Goal: Task Accomplishment & Management: Complete application form

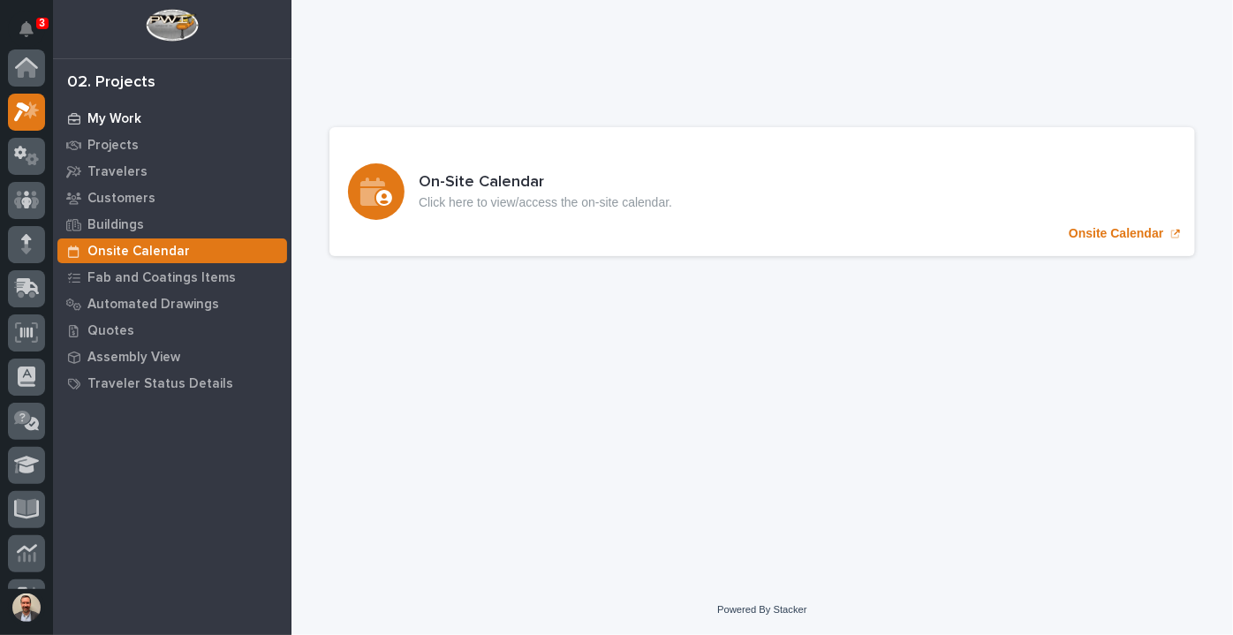
scroll to position [44, 0]
click at [112, 116] on p "My Work" at bounding box center [114, 119] width 54 height 16
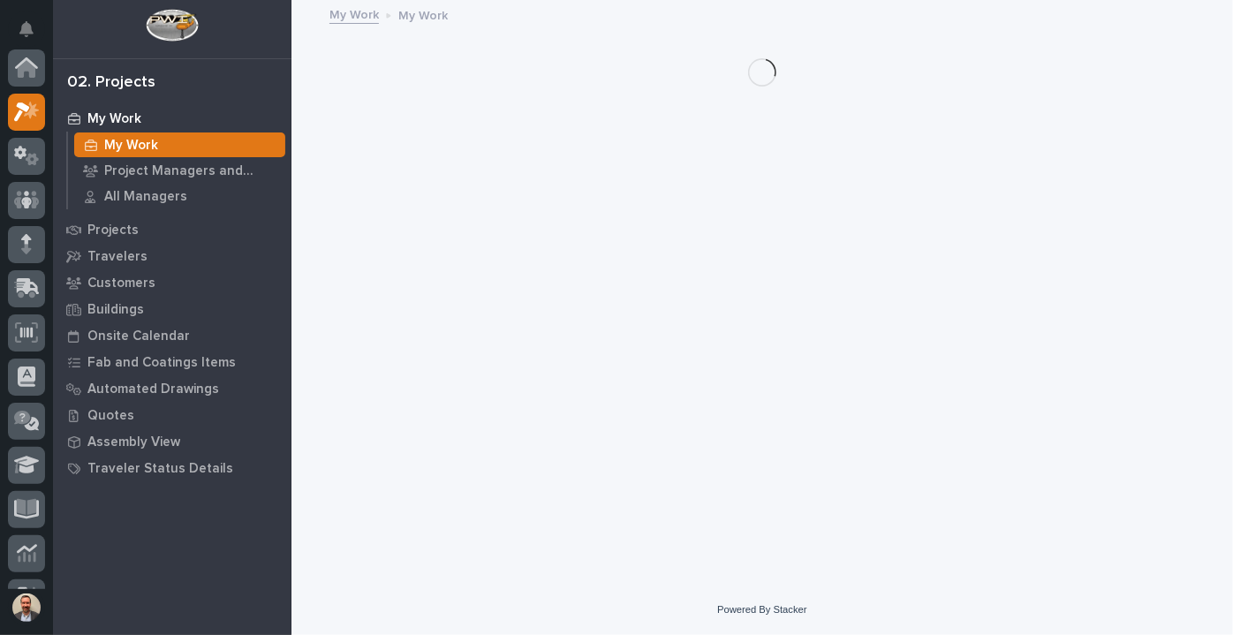
scroll to position [44, 0]
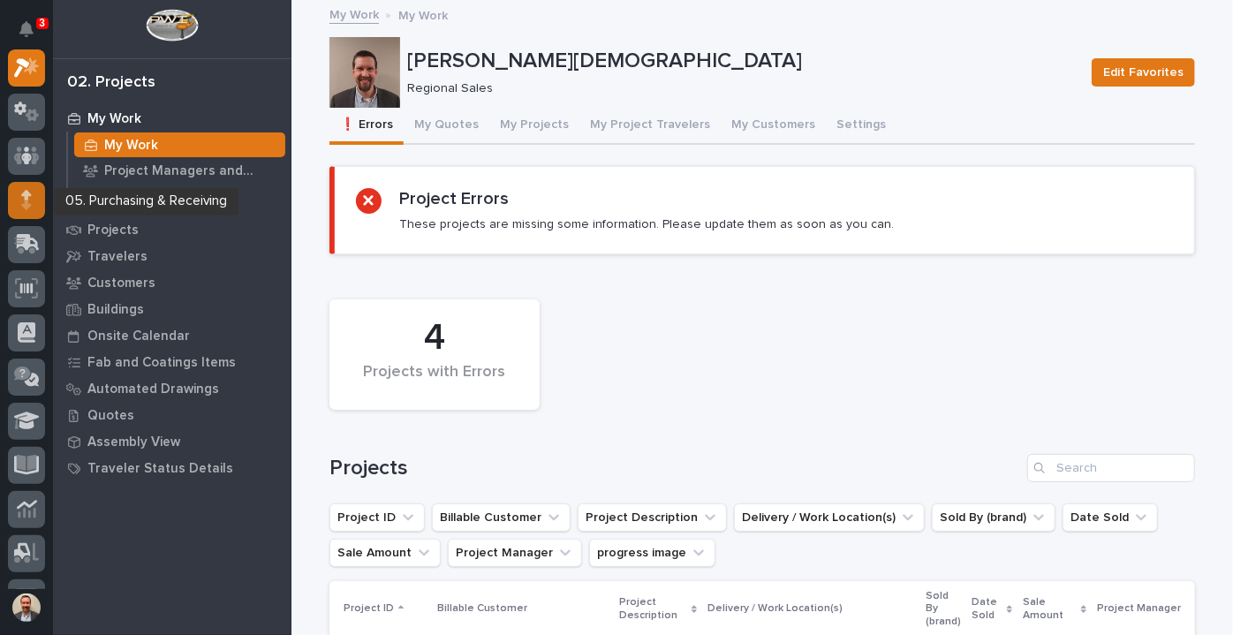
click at [36, 197] on div at bounding box center [26, 200] width 37 height 37
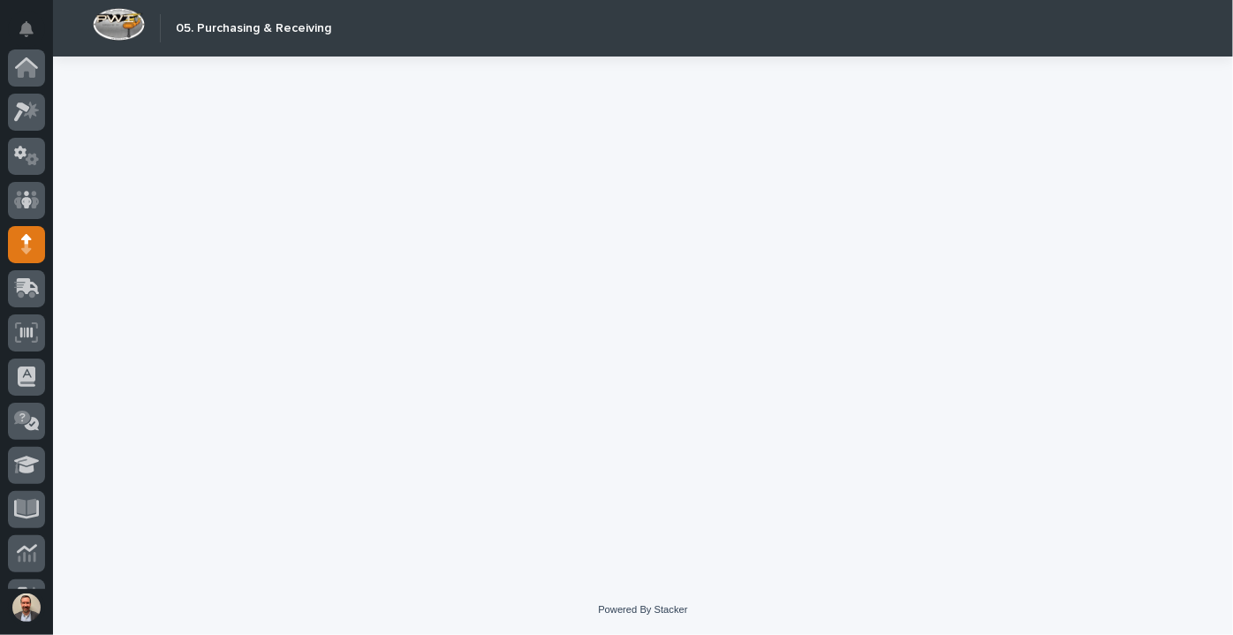
scroll to position [177, 0]
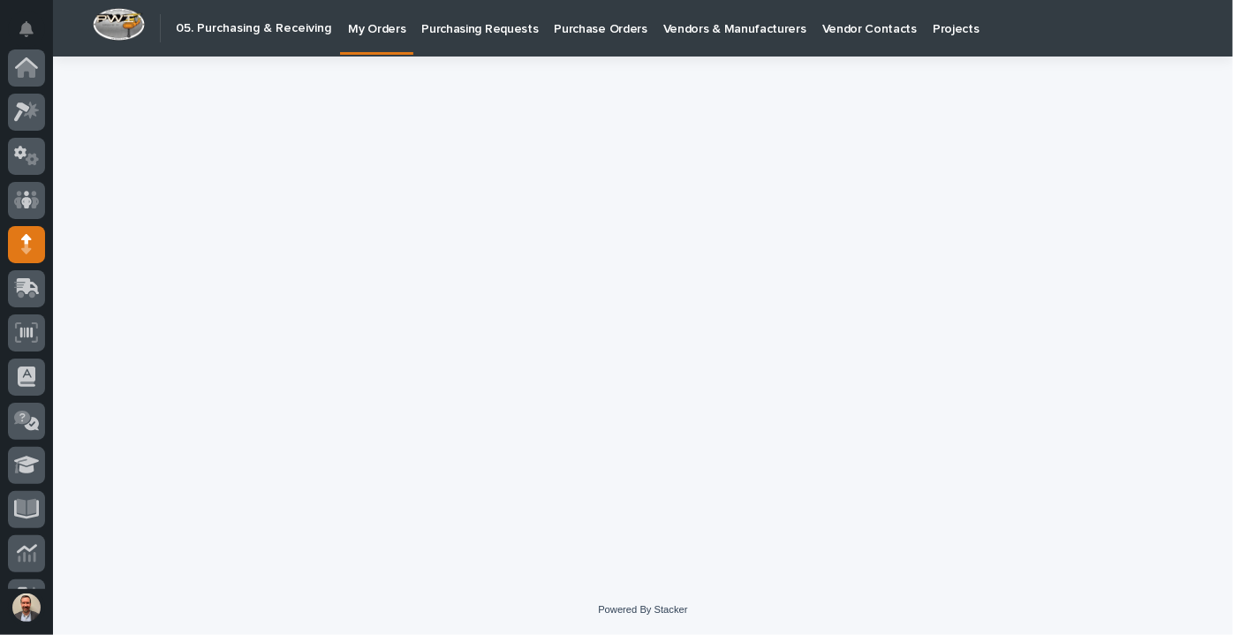
scroll to position [177, 0]
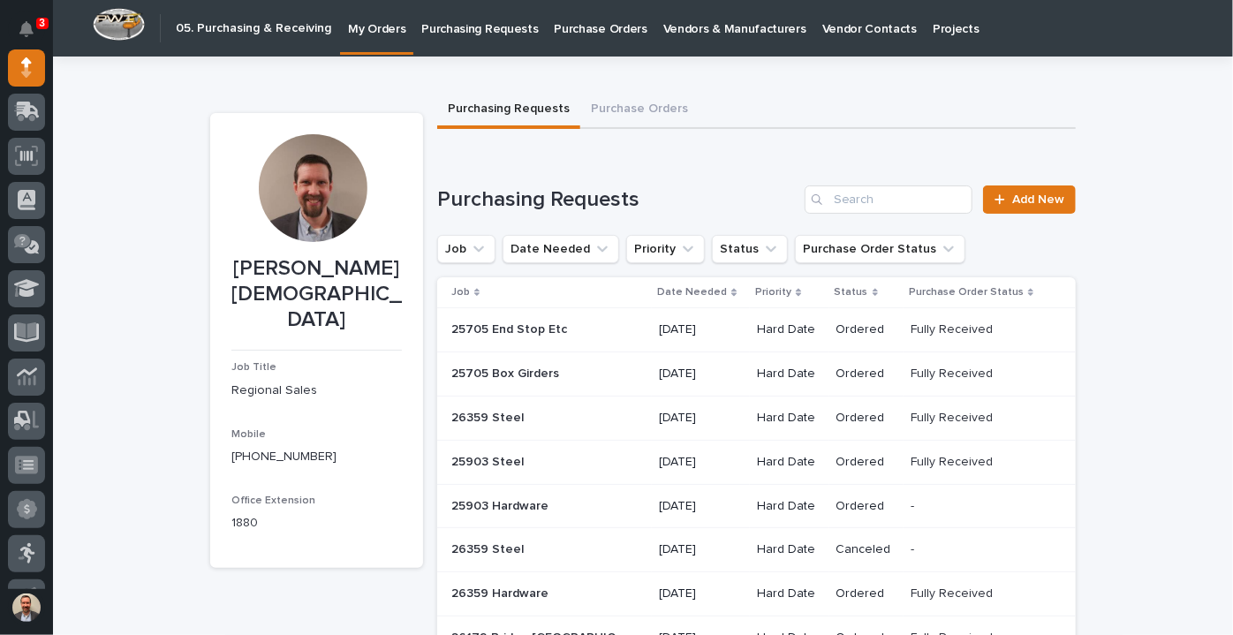
click at [805, 94] on div "Purchasing Requests Purchase Orders" at bounding box center [756, 110] width 639 height 37
click at [1041, 211] on link "Add New" at bounding box center [1029, 199] width 93 height 28
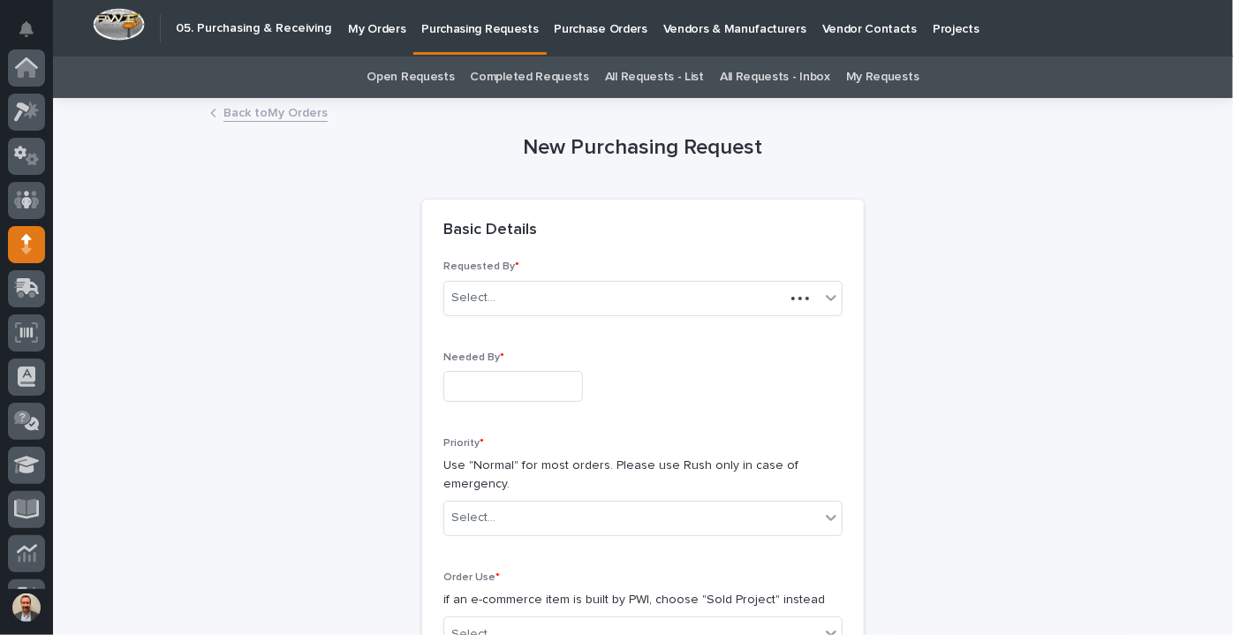
scroll to position [177, 0]
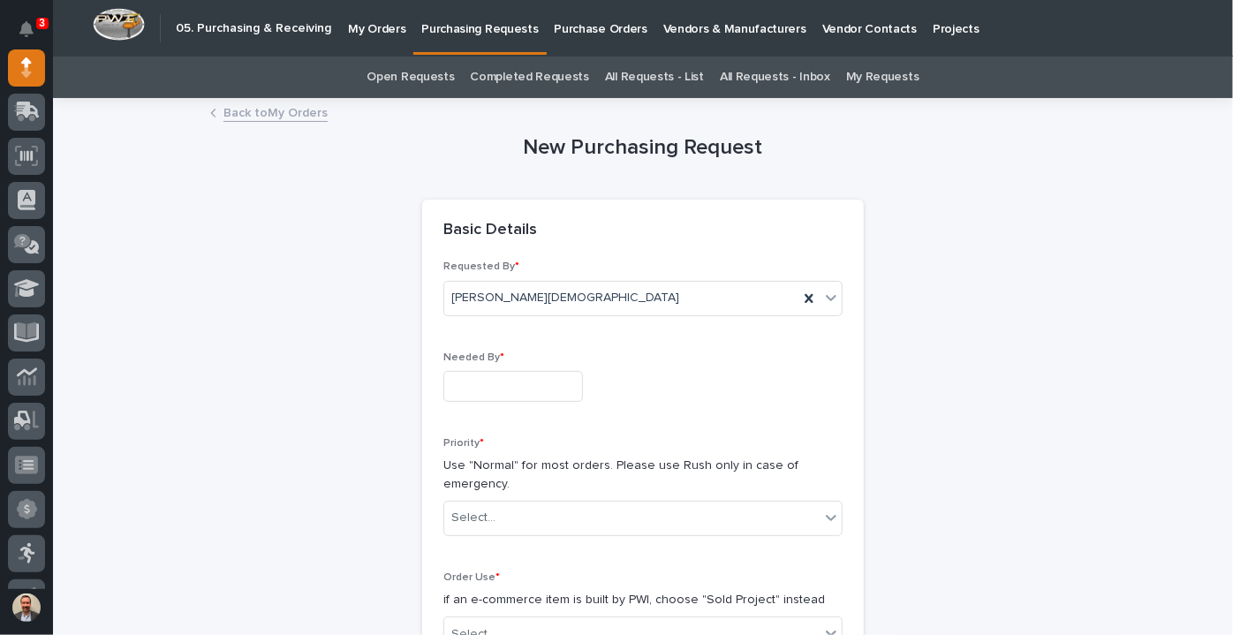
click at [540, 381] on input "text" at bounding box center [513, 386] width 140 height 31
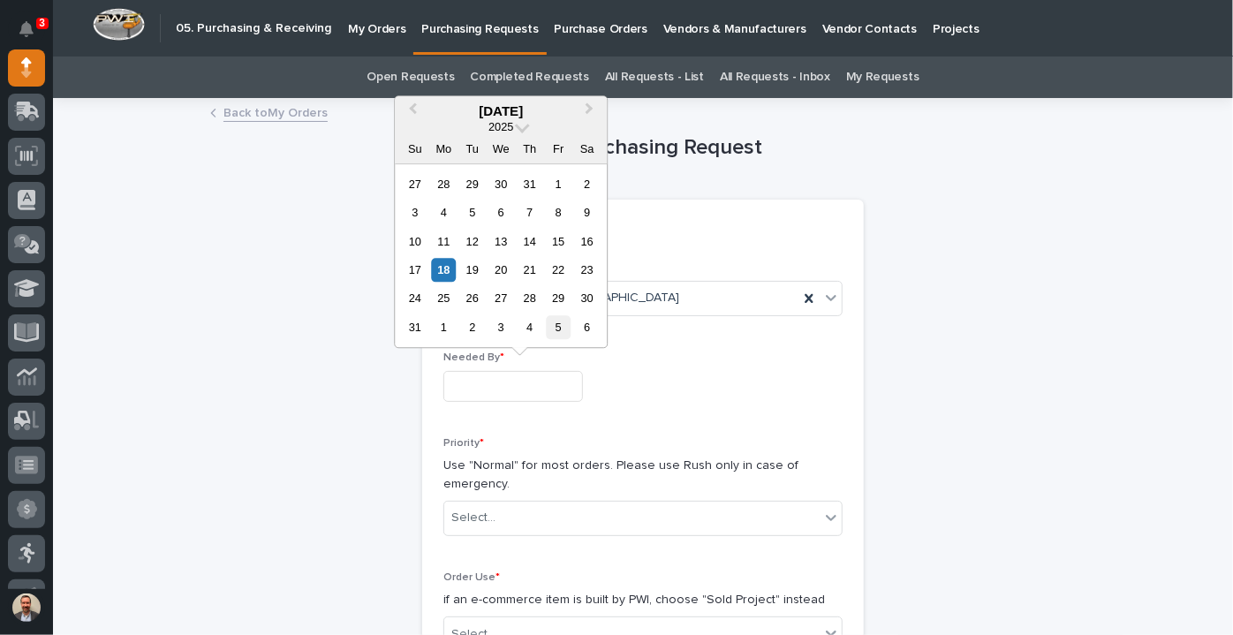
click at [558, 322] on div "5" at bounding box center [559, 327] width 24 height 24
type input "**********"
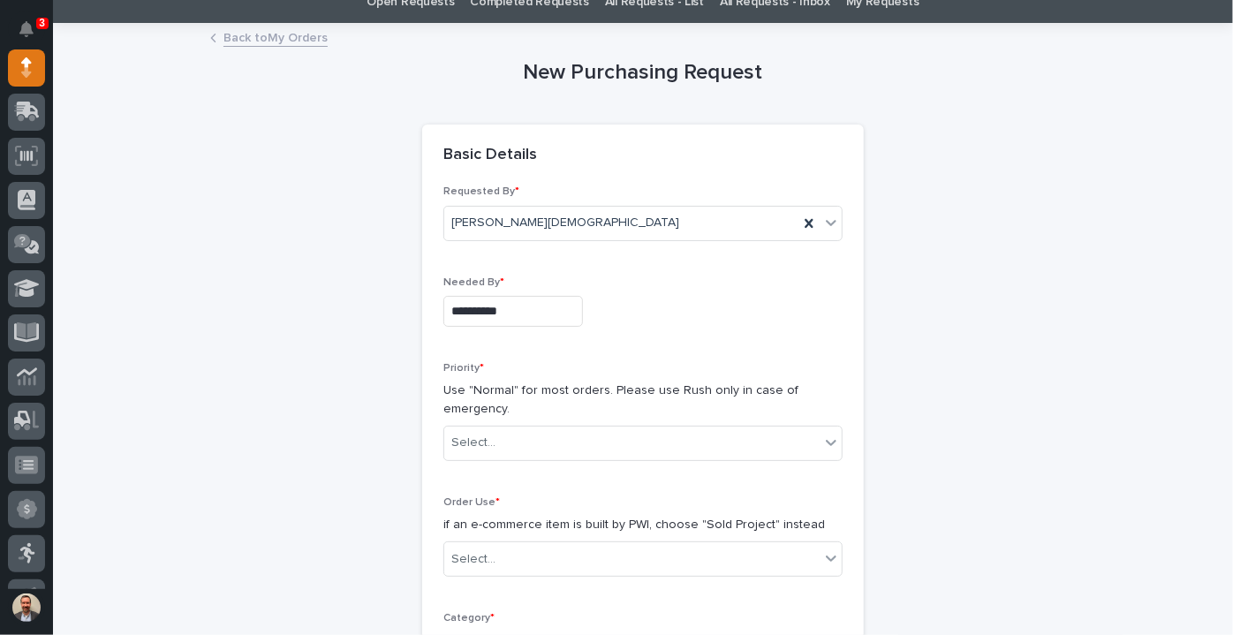
scroll to position [240, 0]
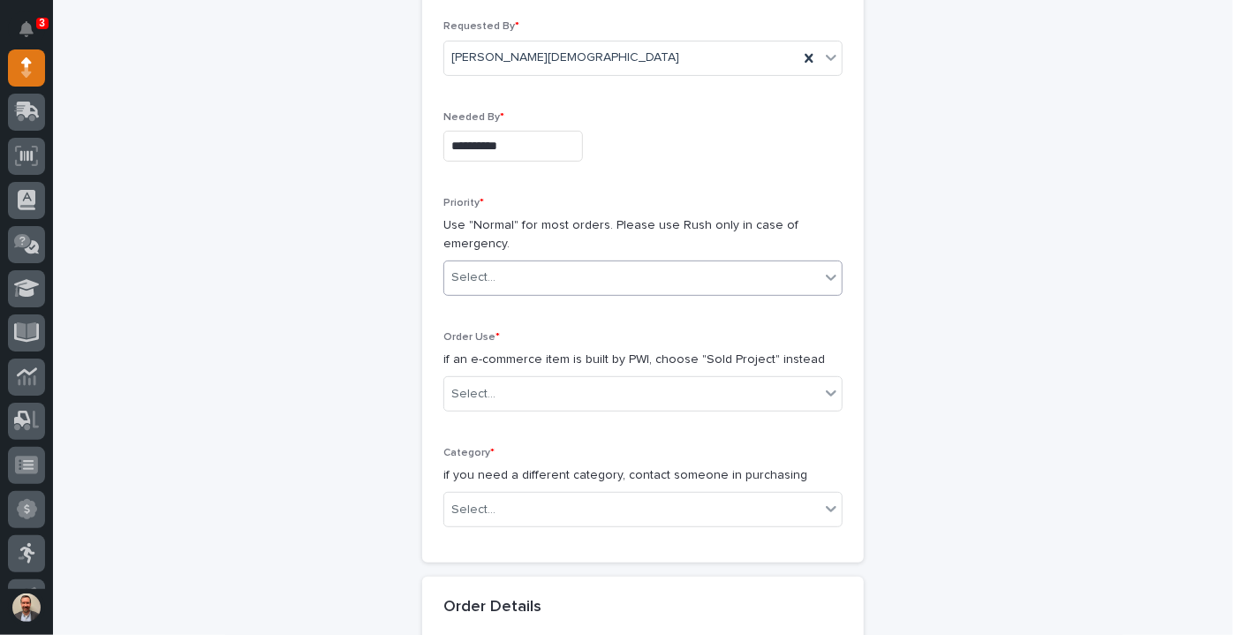
click at [580, 284] on div "Select..." at bounding box center [631, 277] width 375 height 29
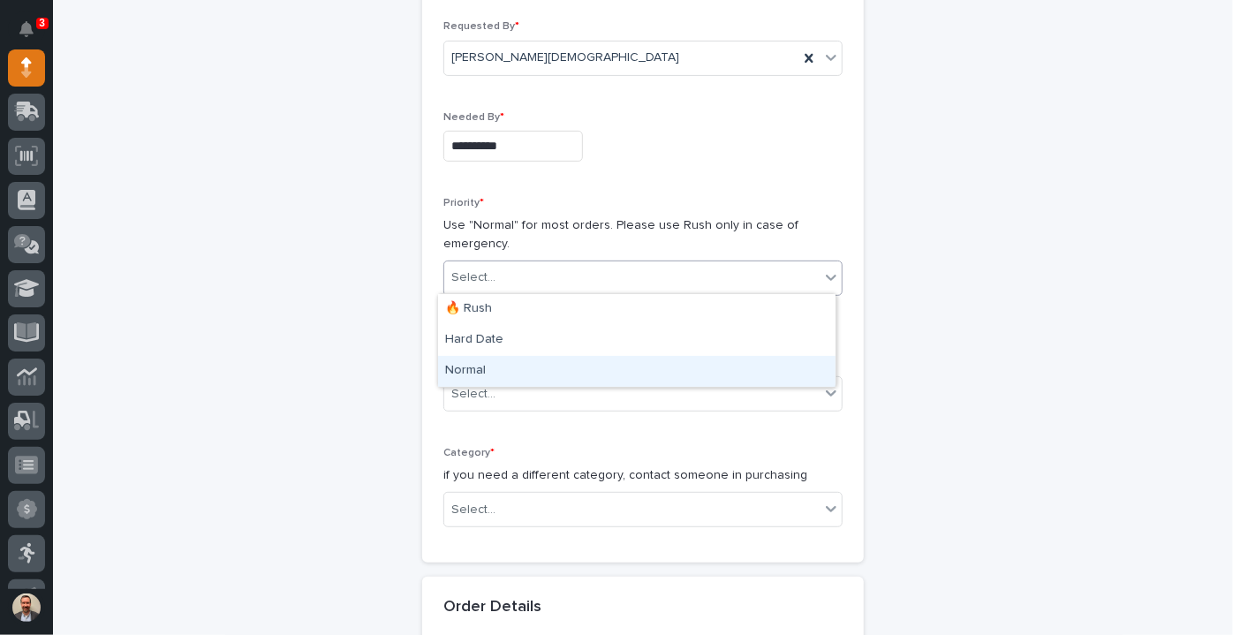
click at [556, 362] on div "Normal" at bounding box center [636, 371] width 397 height 31
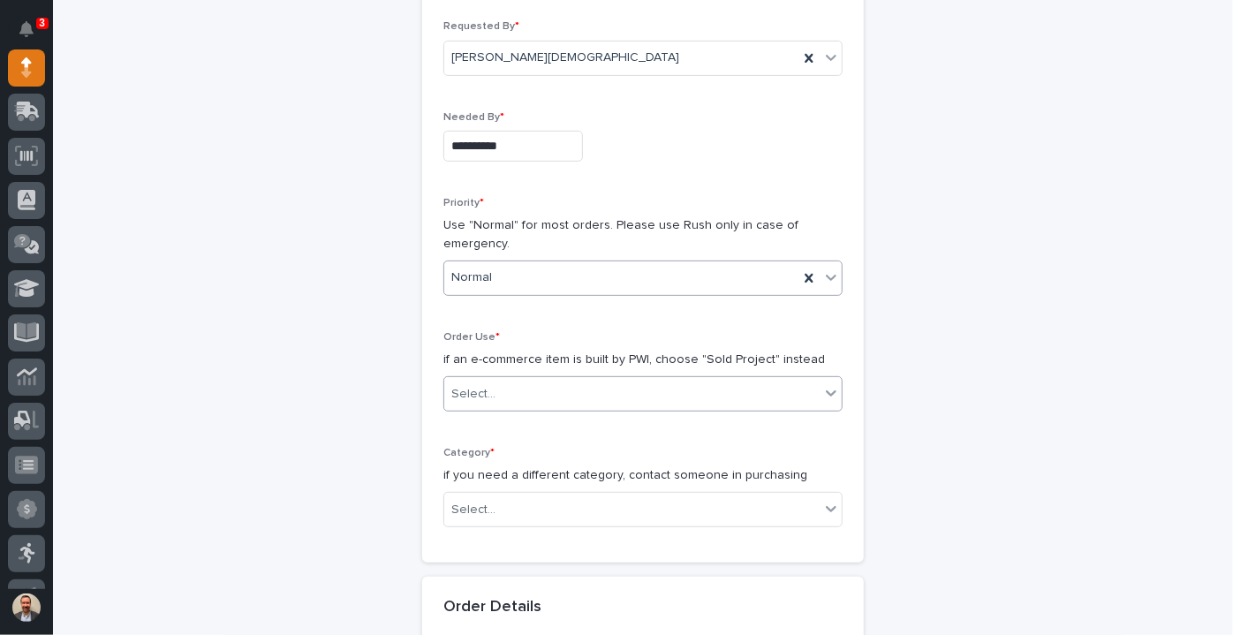
click at [566, 395] on div "Select..." at bounding box center [631, 394] width 375 height 29
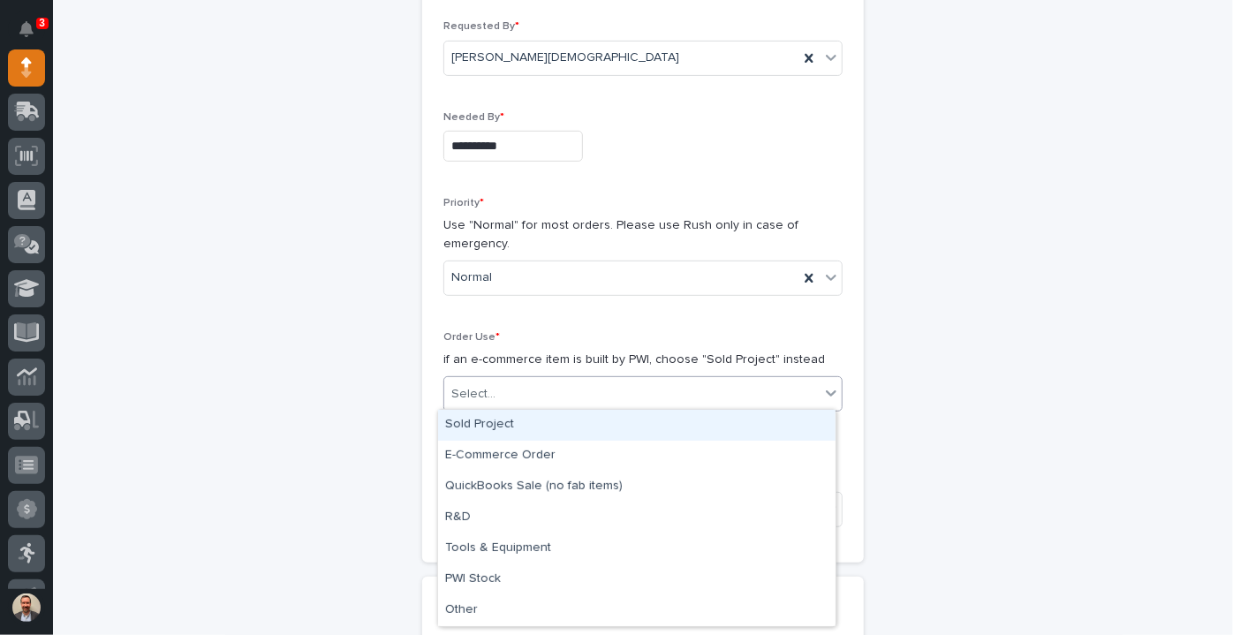
click at [566, 424] on div "Sold Project" at bounding box center [636, 425] width 397 height 31
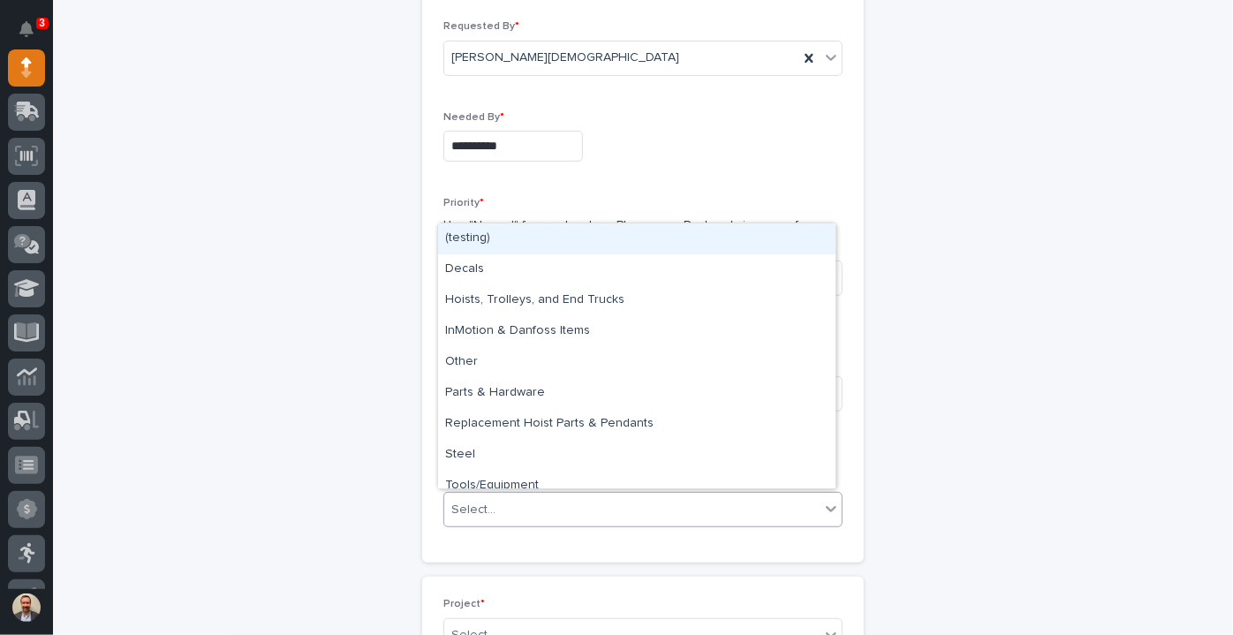
click at [588, 508] on div "Select..." at bounding box center [631, 510] width 375 height 29
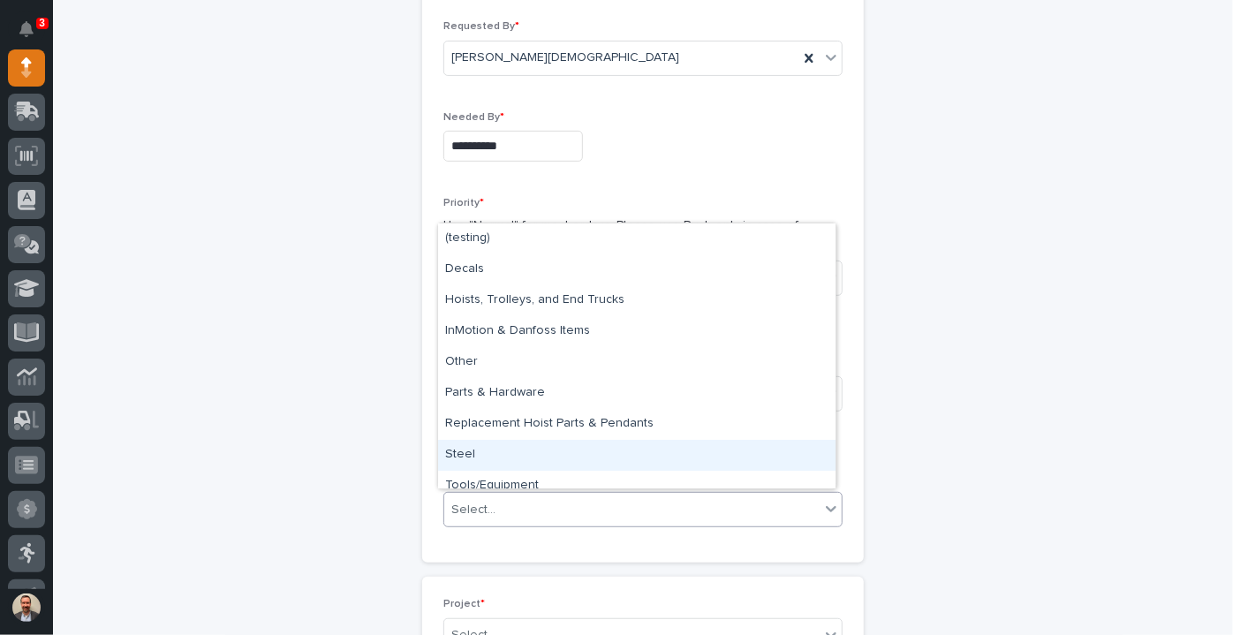
click at [591, 450] on div "Steel" at bounding box center [636, 455] width 397 height 31
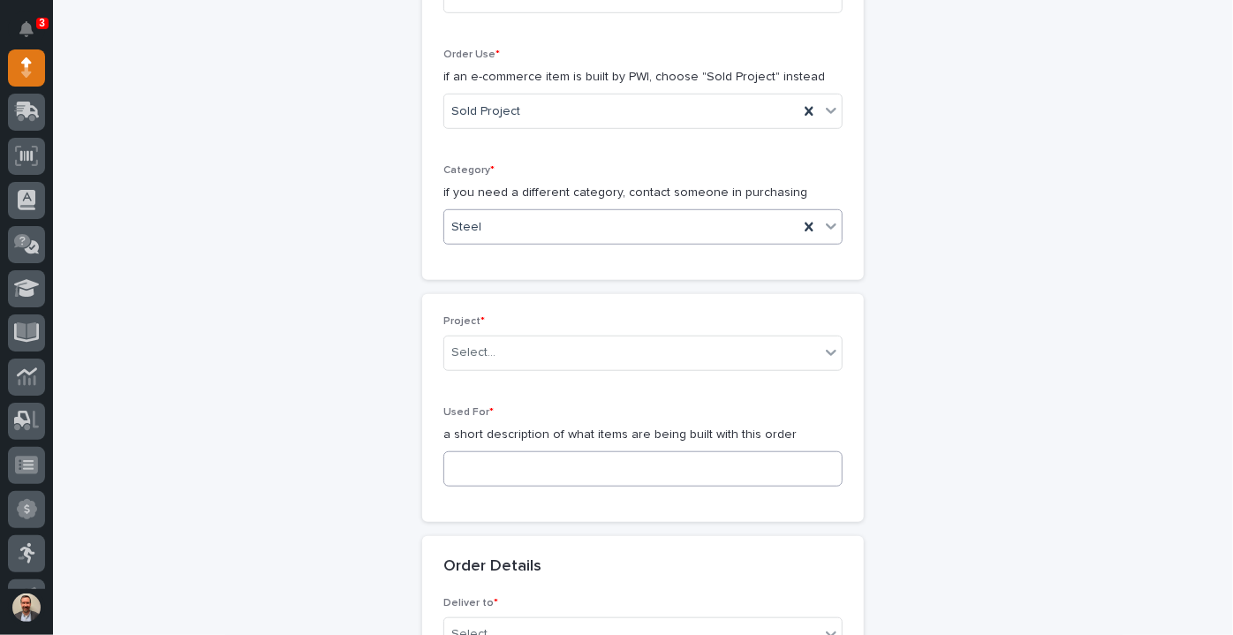
scroll to position [562, 0]
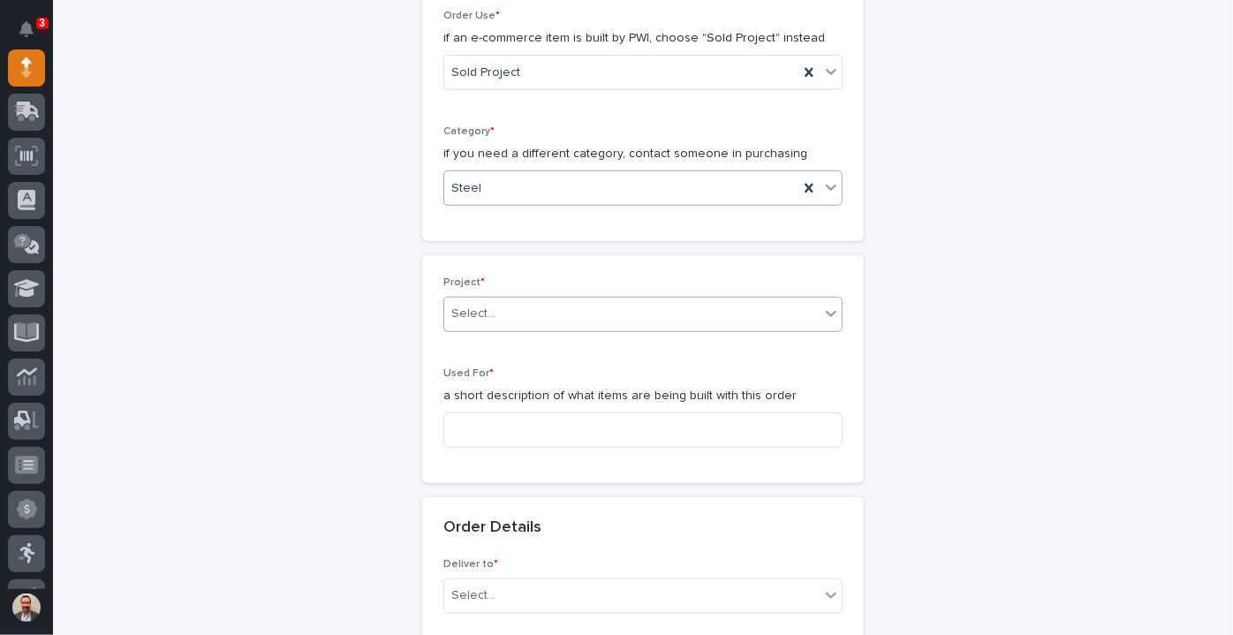
click at [555, 308] on div "Select..." at bounding box center [631, 313] width 375 height 29
type input "*****"
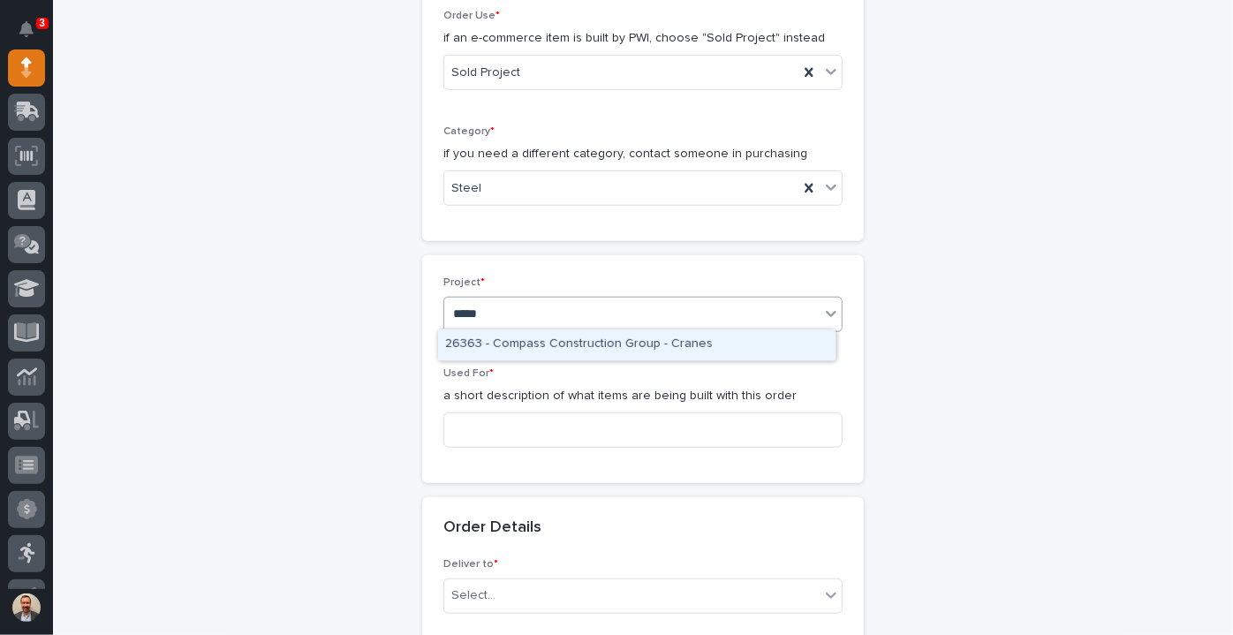
click at [565, 353] on div "26363 - Compass Construction Group - Cranes" at bounding box center [636, 344] width 397 height 31
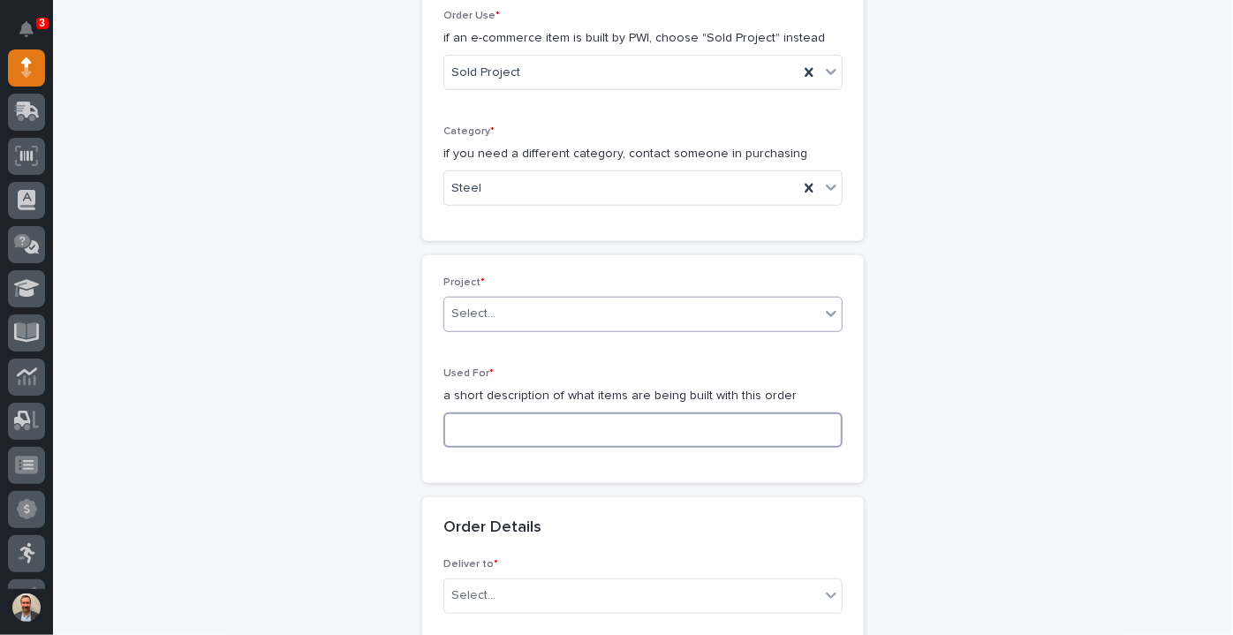
click at [552, 423] on input at bounding box center [642, 430] width 399 height 35
drag, startPoint x: 490, startPoint y: 429, endPoint x: 301, endPoint y: 401, distance: 191.1
click at [301, 401] on div "**********" at bounding box center [643, 550] width 866 height 2025
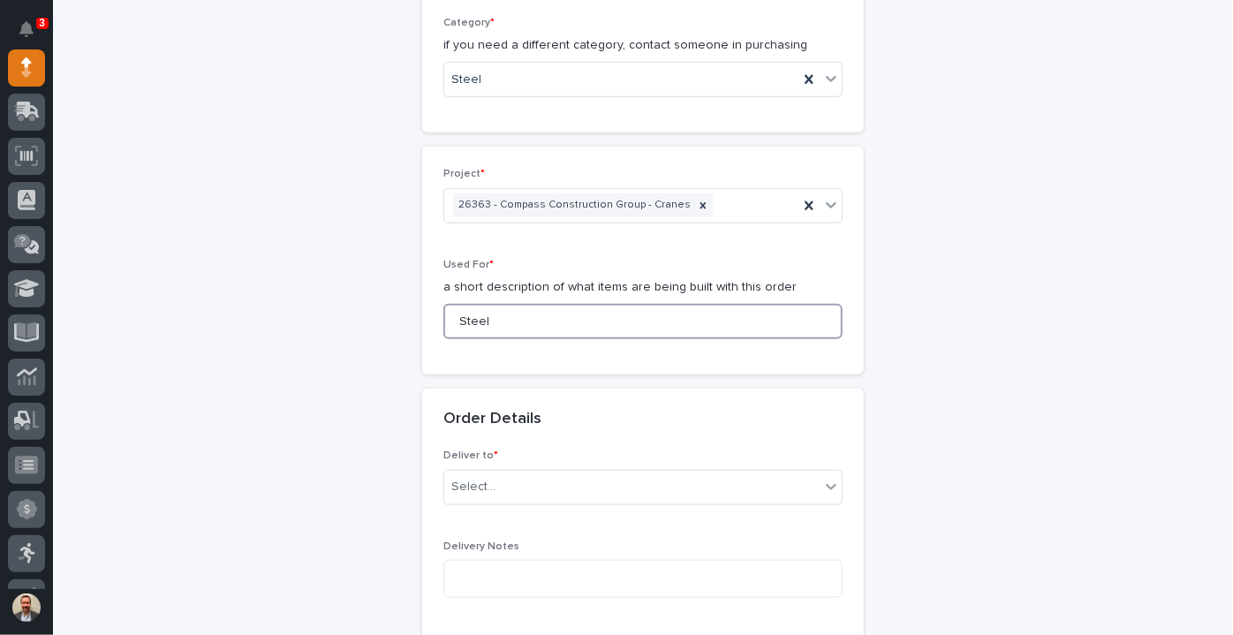
scroll to position [803, 0]
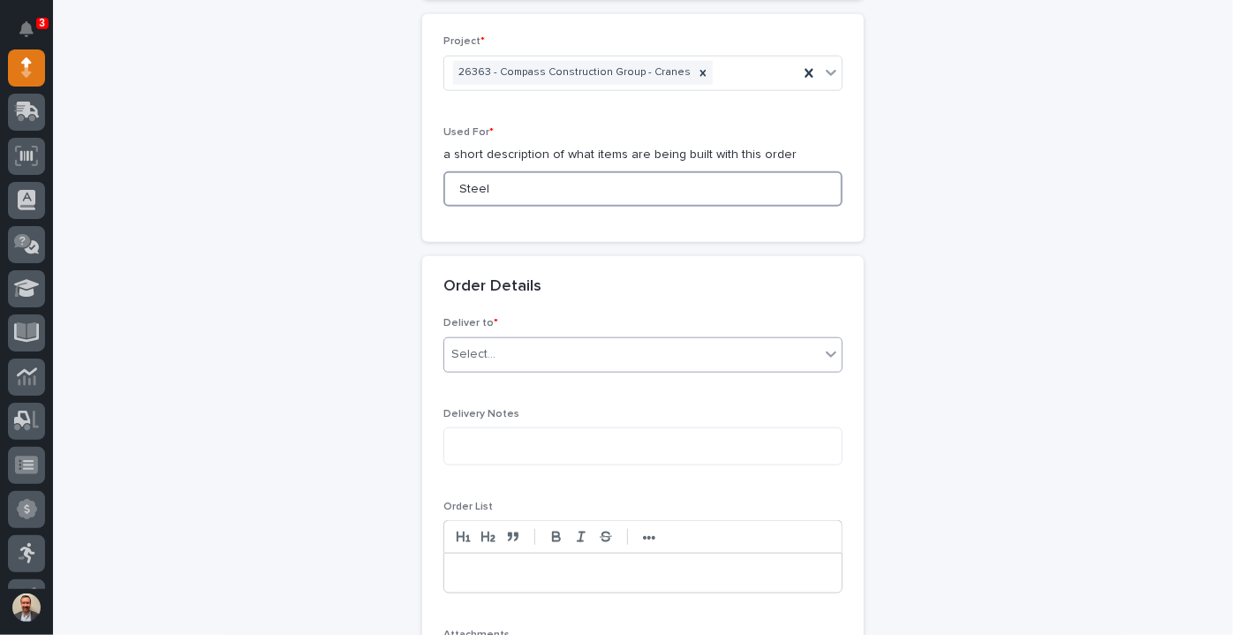
type input "Steel"
click at [536, 344] on div "Select..." at bounding box center [631, 354] width 375 height 29
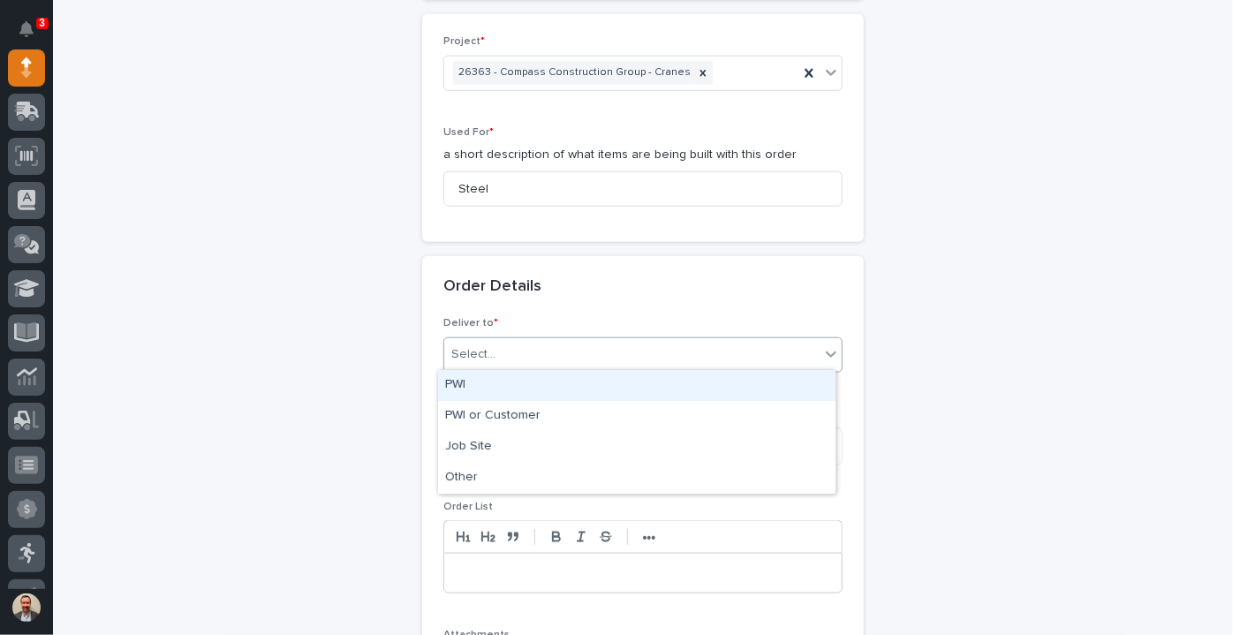
click at [537, 382] on div "PWI" at bounding box center [636, 385] width 397 height 31
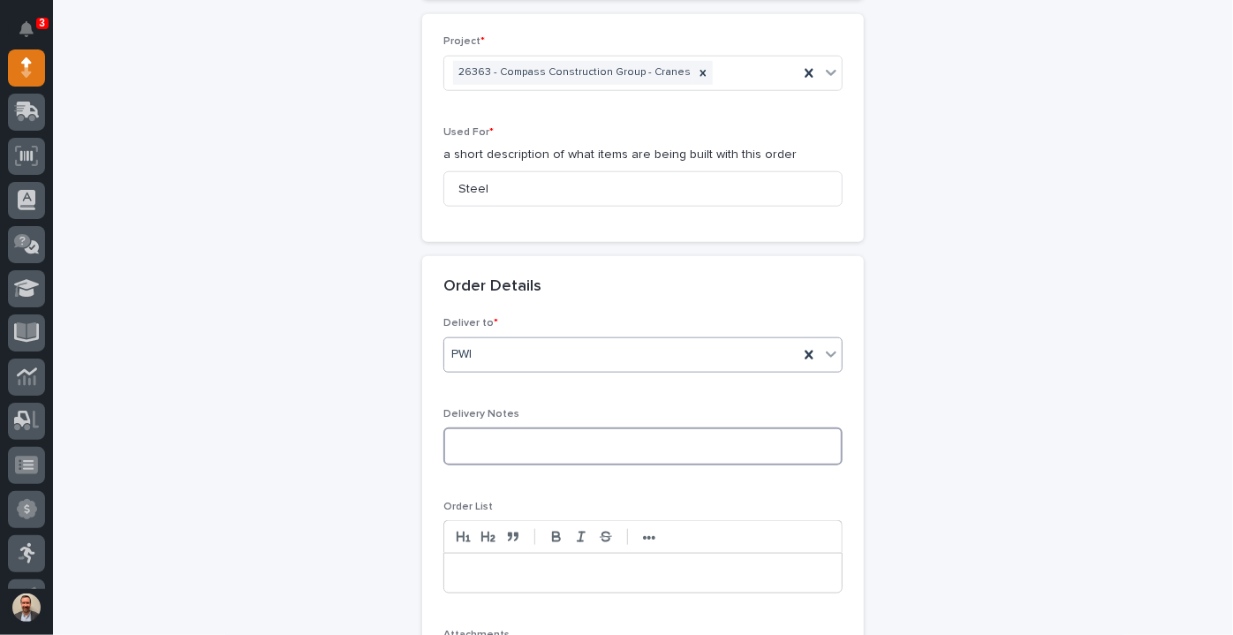
click at [557, 454] on textarea at bounding box center [642, 446] width 399 height 37
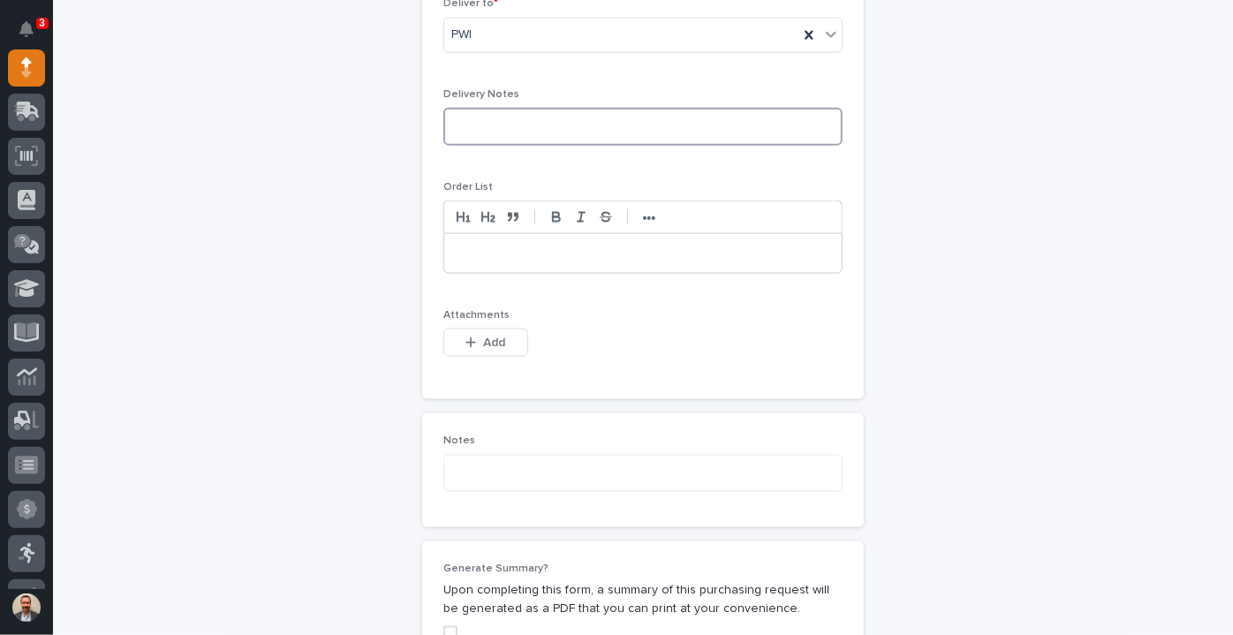
scroll to position [1124, 0]
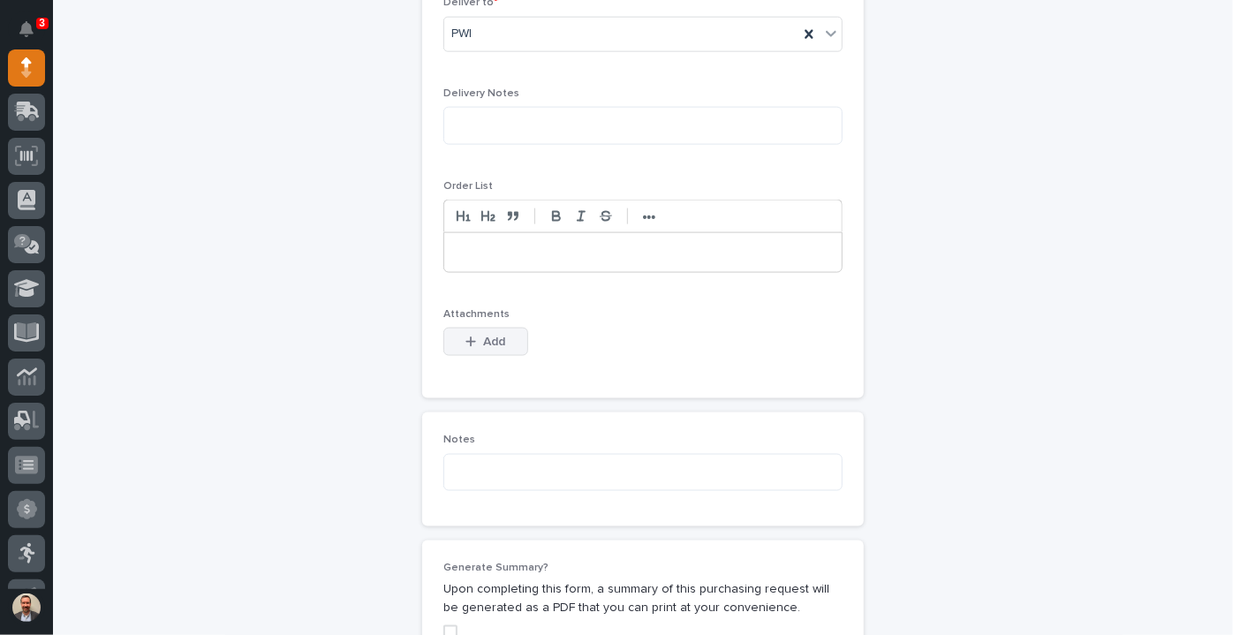
click at [496, 341] on span "Add" at bounding box center [495, 342] width 22 height 12
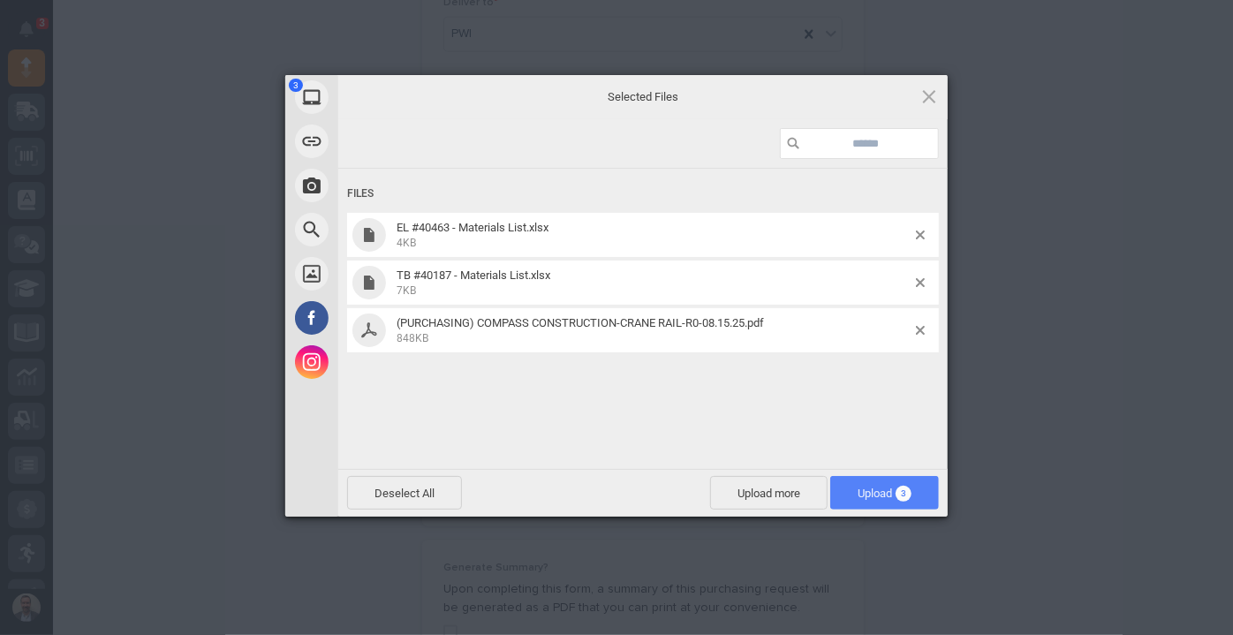
click at [874, 489] on span "Upload 3" at bounding box center [885, 493] width 54 height 13
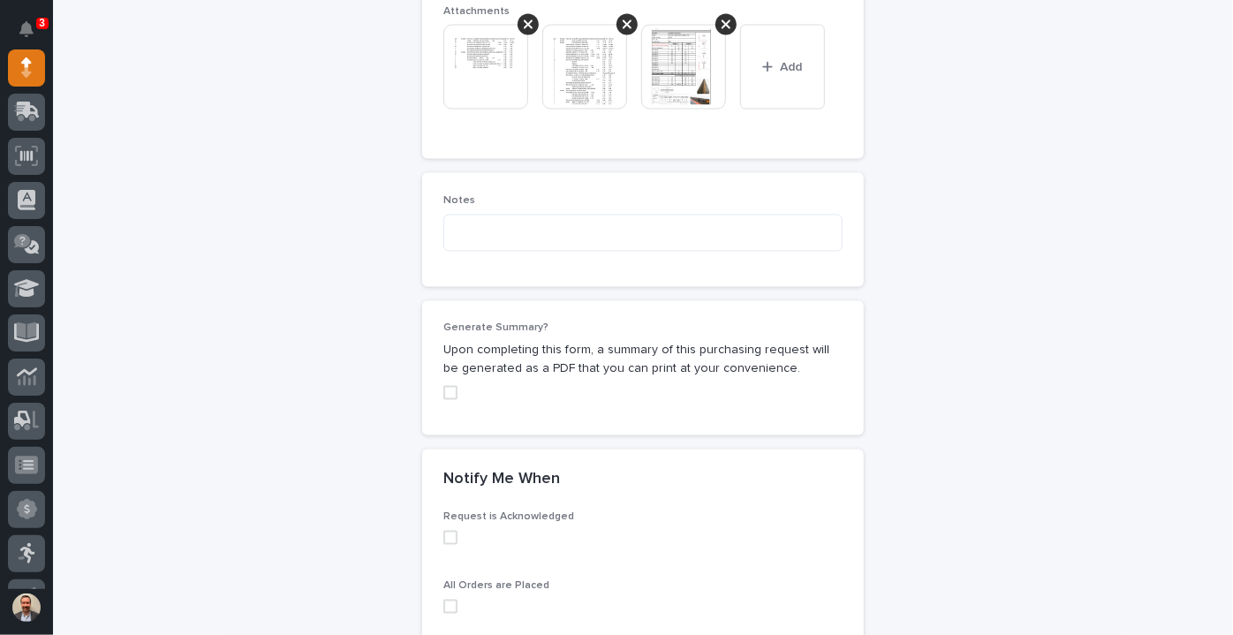
scroll to position [1606, 0]
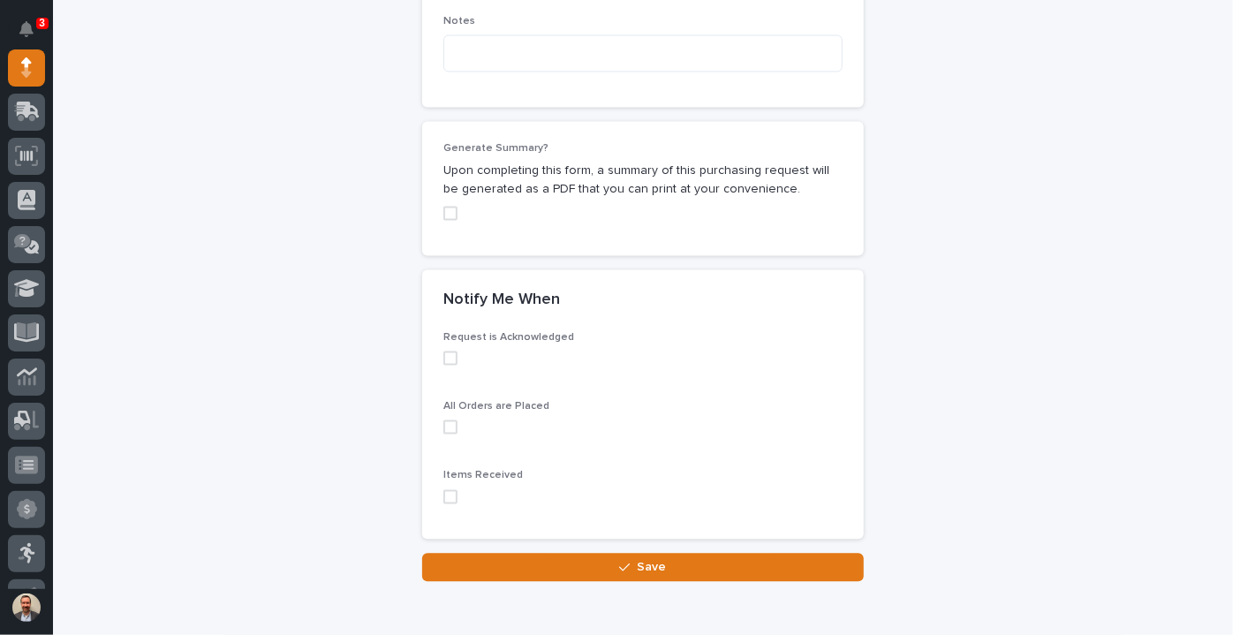
click at [449, 213] on span at bounding box center [450, 214] width 14 height 14
click at [443, 359] on span at bounding box center [450, 359] width 14 height 14
click at [443, 423] on span at bounding box center [450, 427] width 14 height 14
click at [443, 493] on span at bounding box center [450, 497] width 14 height 14
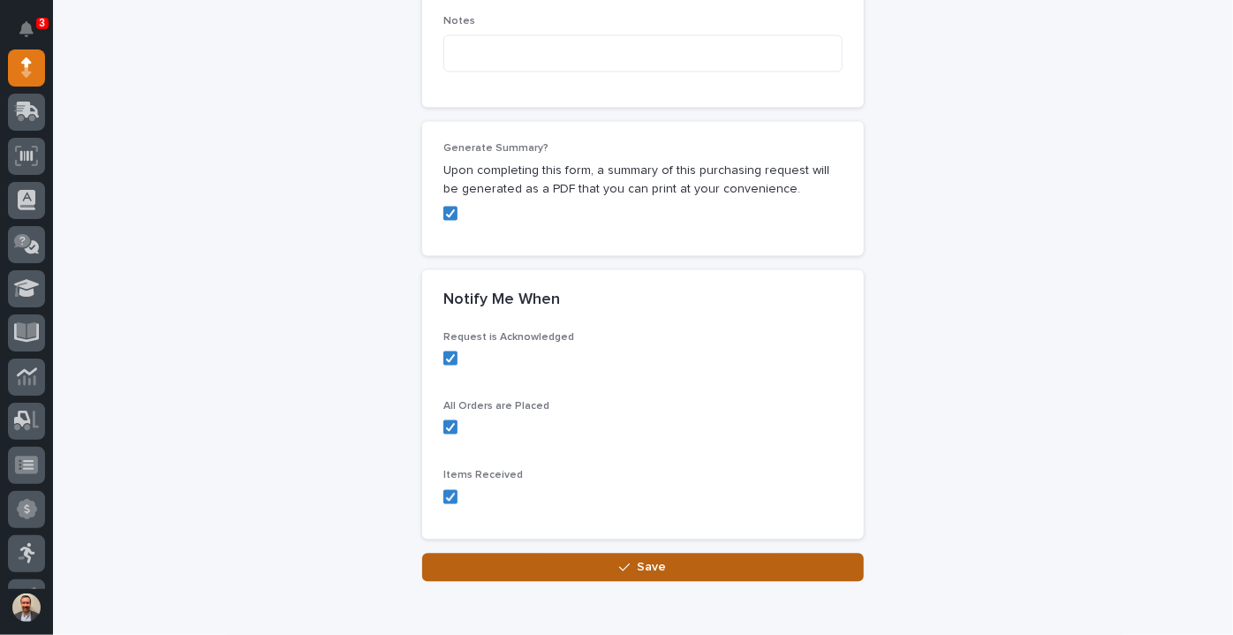
click at [613, 570] on button "Save" at bounding box center [643, 568] width 442 height 28
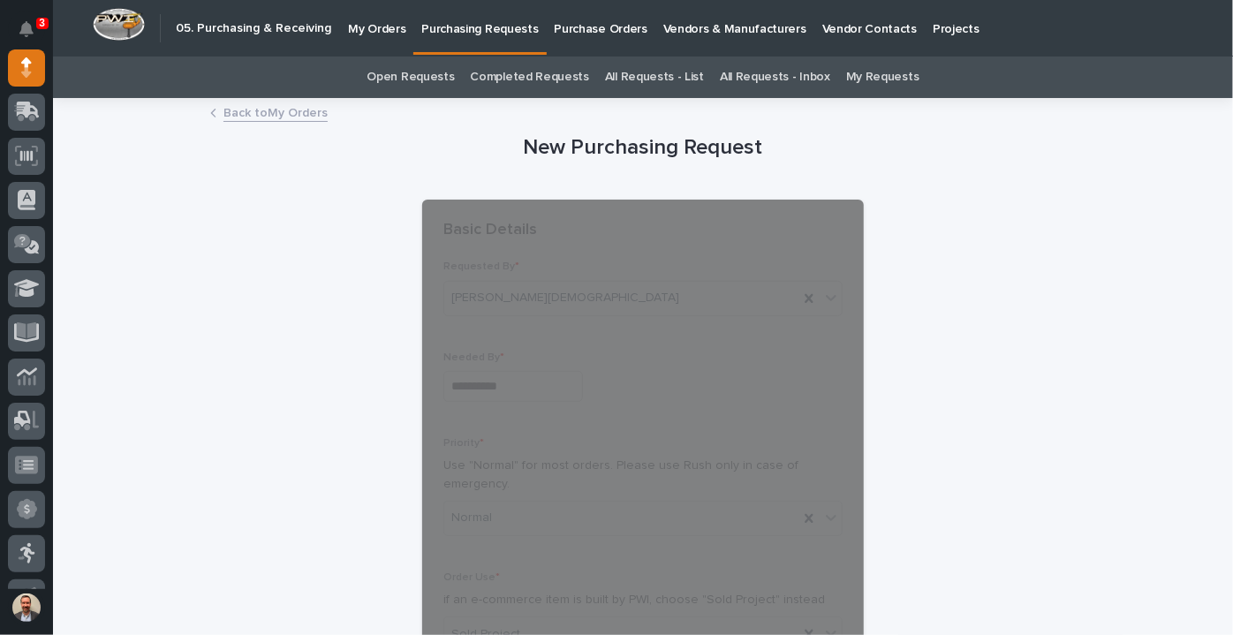
scroll to position [0, 0]
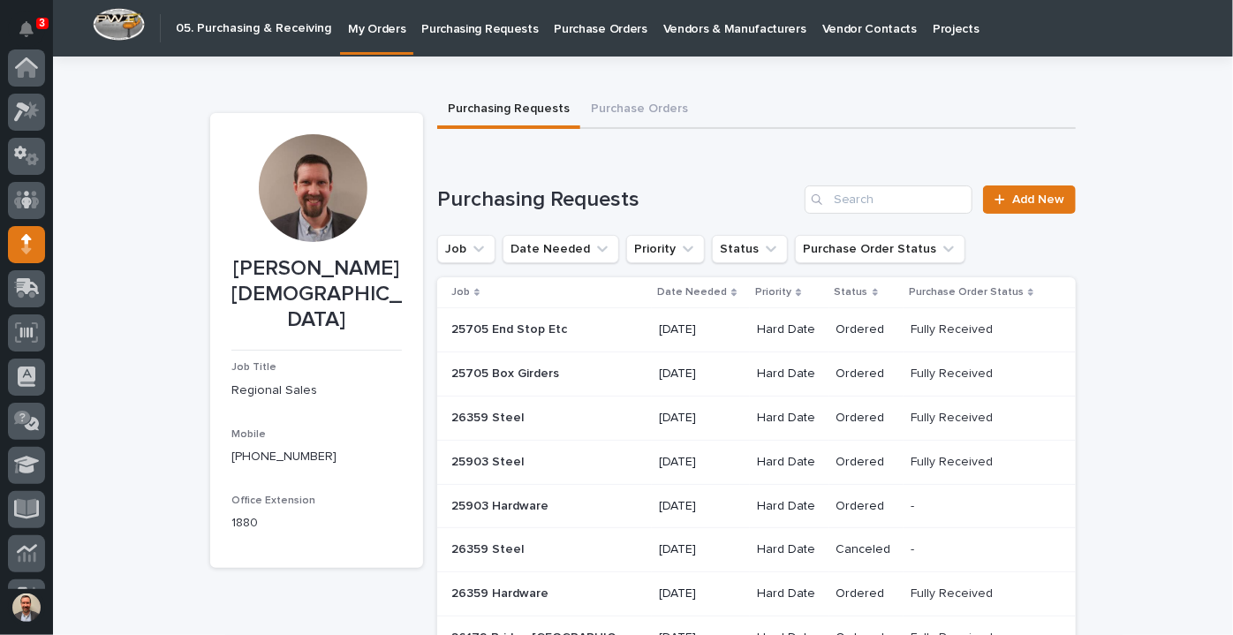
scroll to position [177, 0]
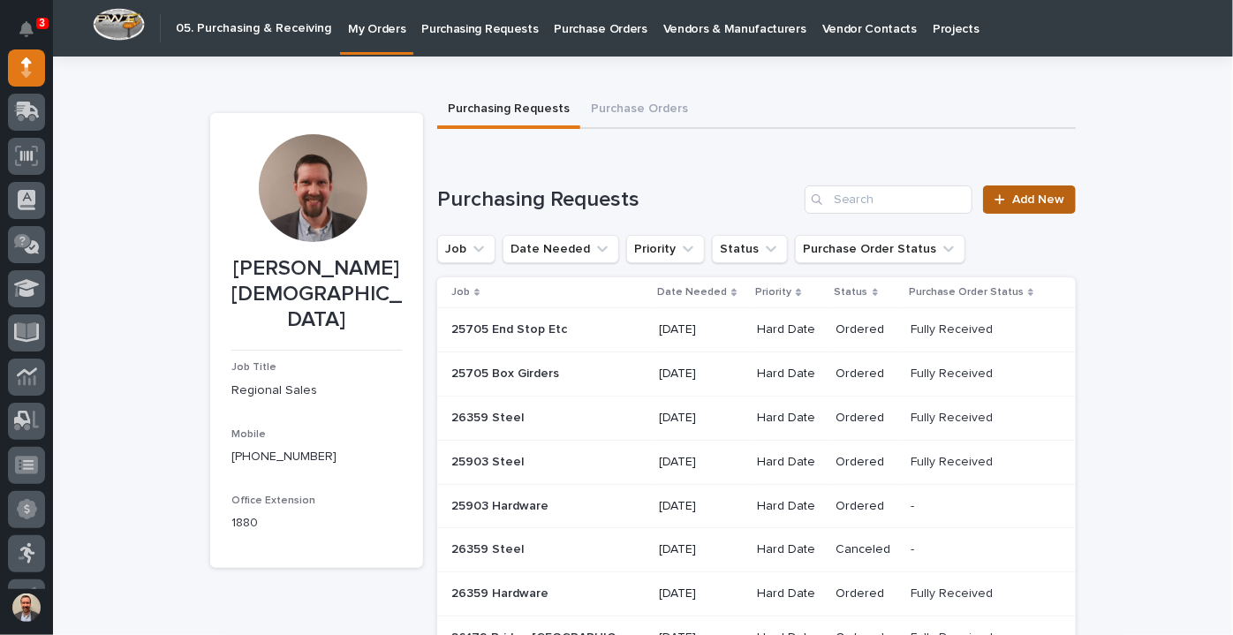
click at [1015, 194] on span "Add New" at bounding box center [1038, 199] width 52 height 12
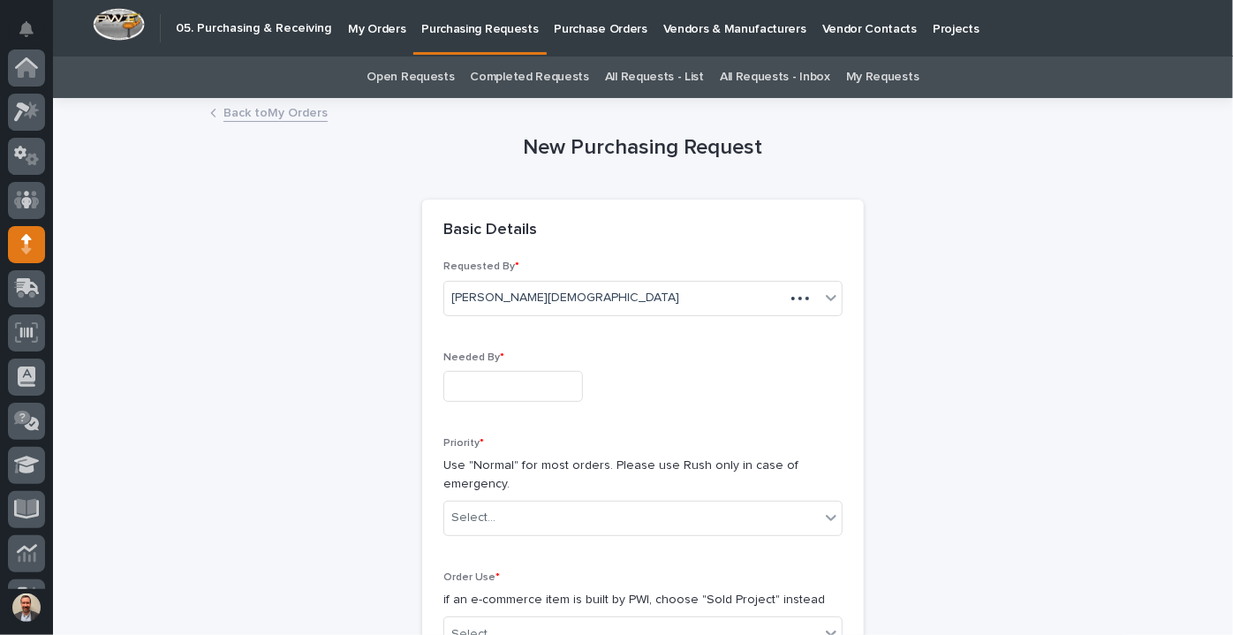
scroll to position [177, 0]
click at [553, 383] on input "text" at bounding box center [513, 386] width 140 height 31
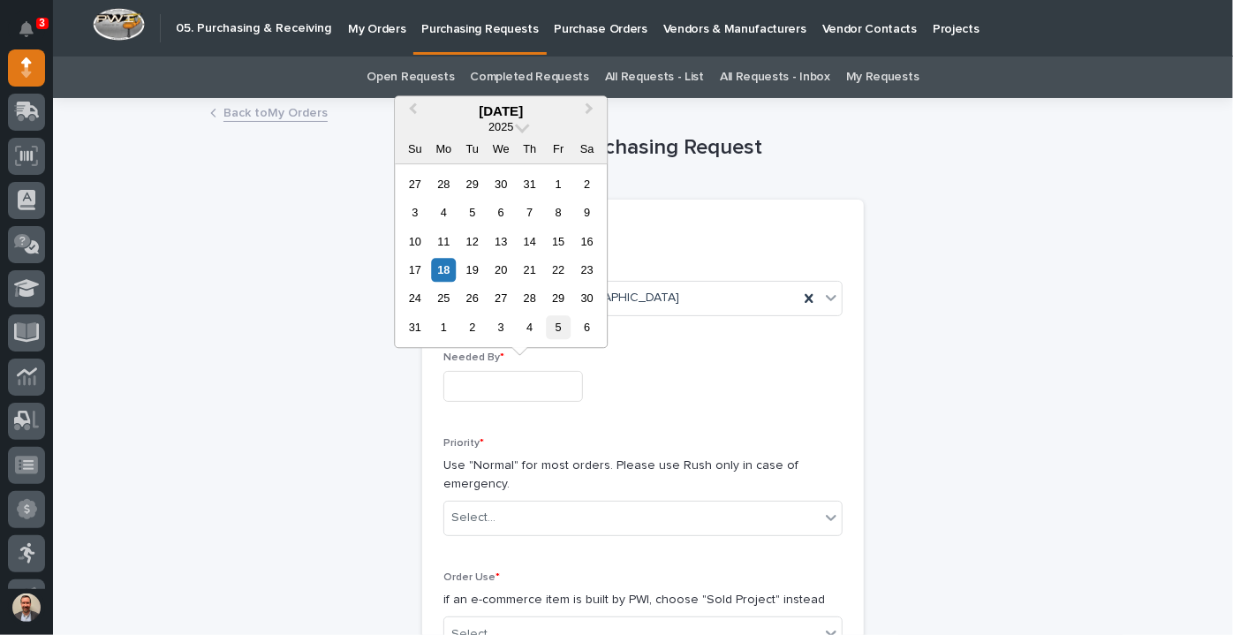
click at [563, 329] on div "5" at bounding box center [559, 327] width 24 height 24
type input "**********"
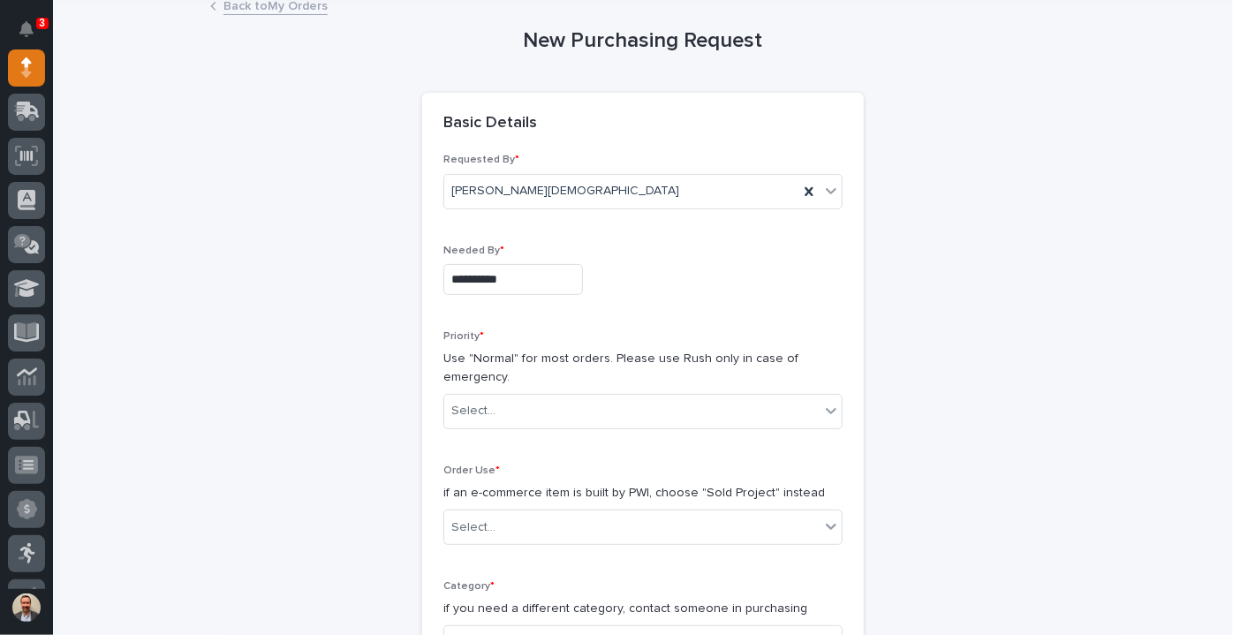
scroll to position [321, 0]
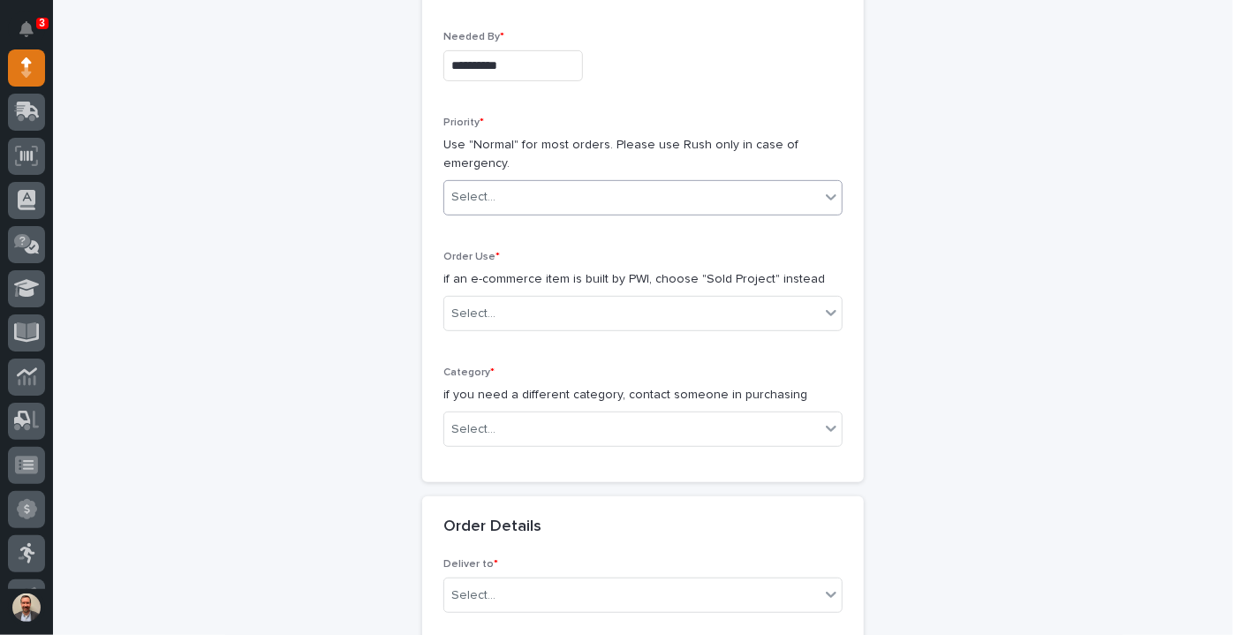
click at [567, 193] on div "Select..." at bounding box center [631, 197] width 375 height 29
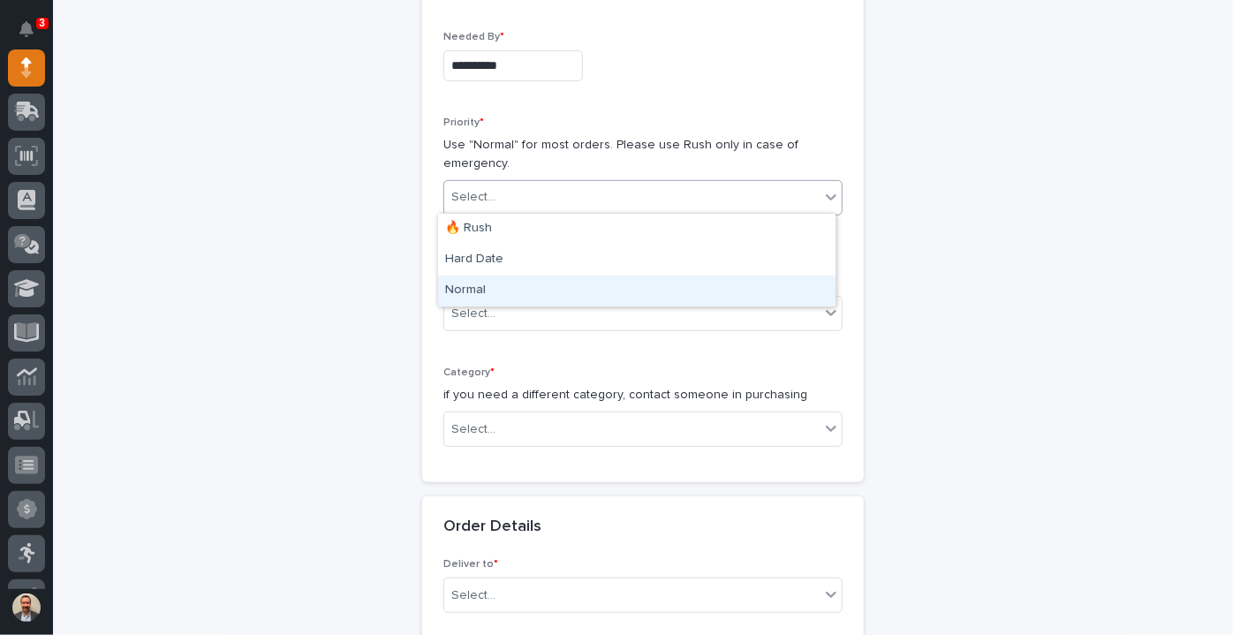
click at [549, 286] on div "Normal" at bounding box center [636, 291] width 397 height 31
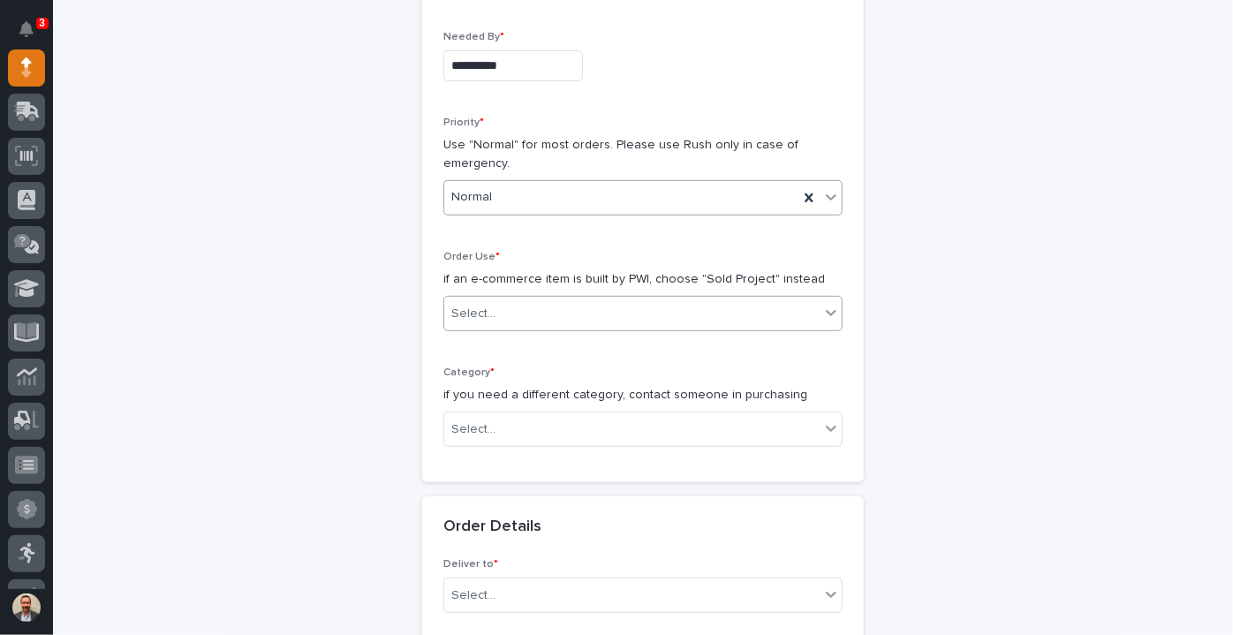
click at [564, 314] on div "Select..." at bounding box center [631, 313] width 375 height 29
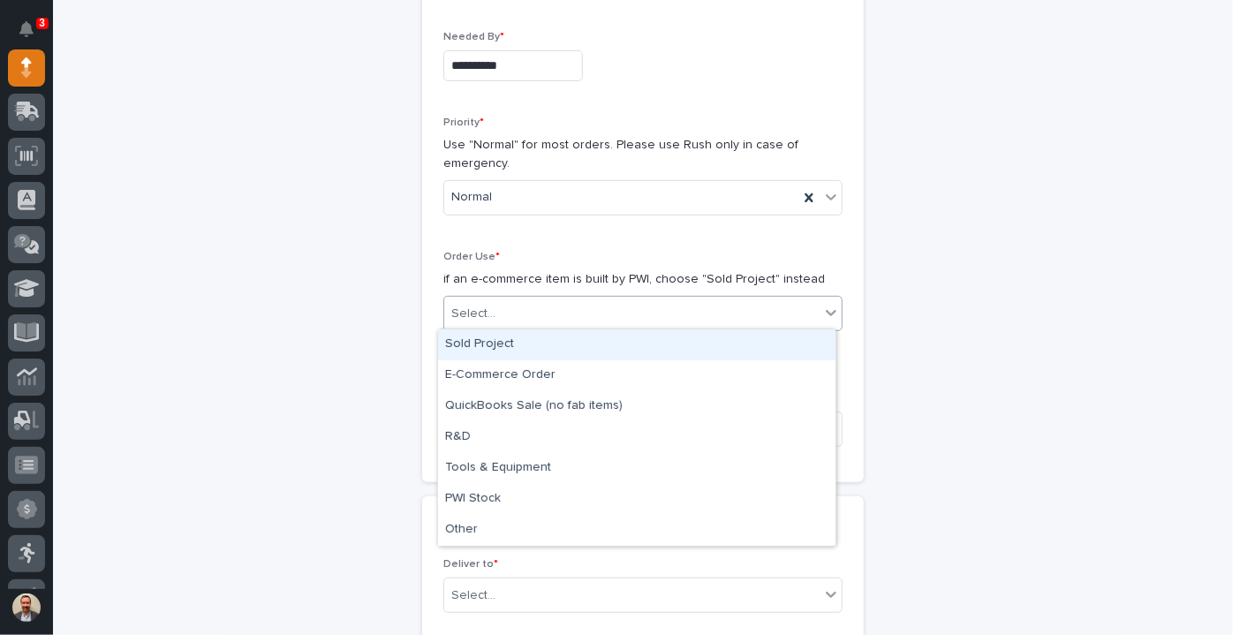
click at [563, 338] on div "Sold Project" at bounding box center [636, 344] width 397 height 31
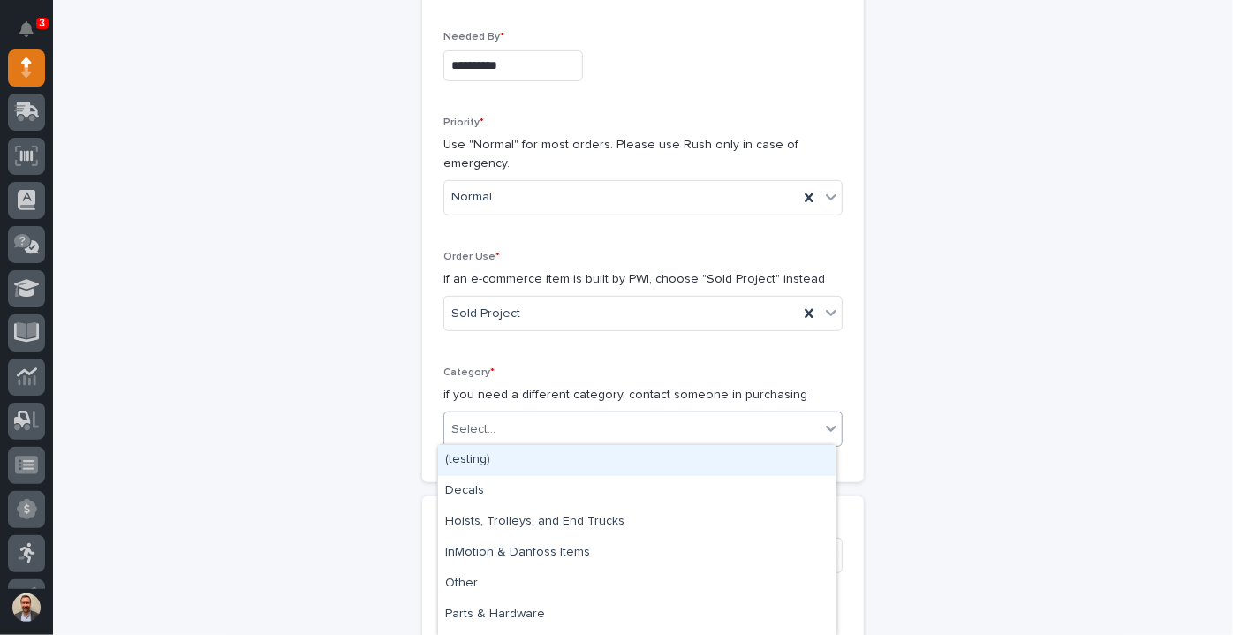
click at [647, 436] on div "Select..." at bounding box center [631, 429] width 375 height 29
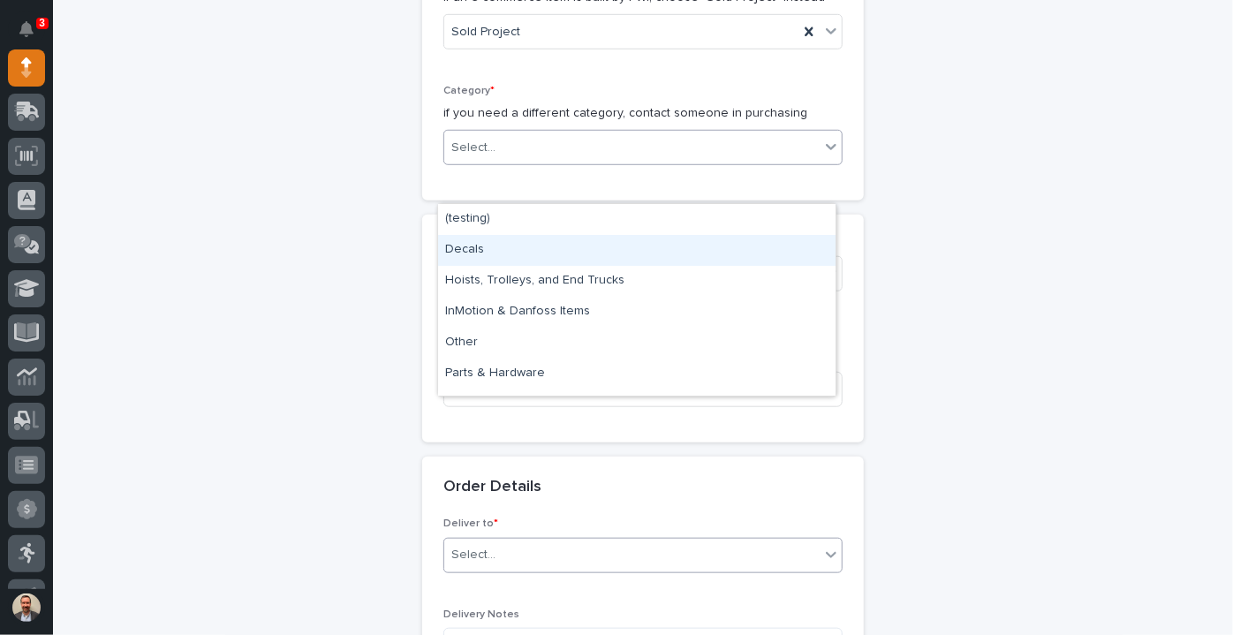
scroll to position [642, 0]
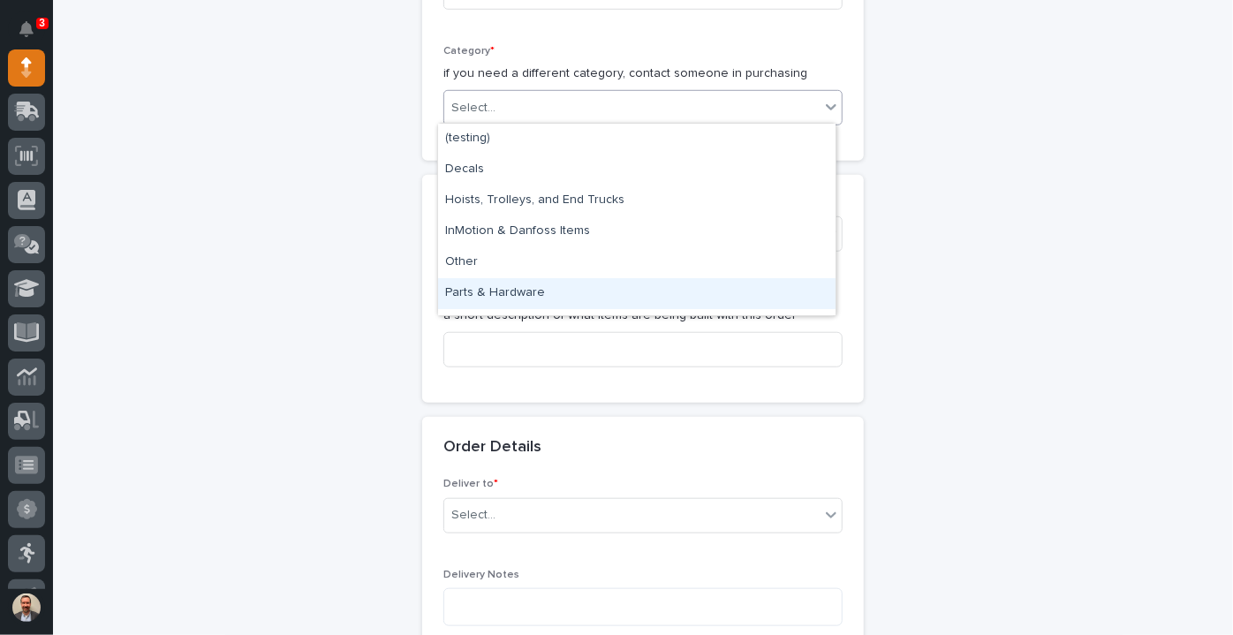
click at [658, 284] on div "Parts & Hardware" at bounding box center [636, 293] width 397 height 31
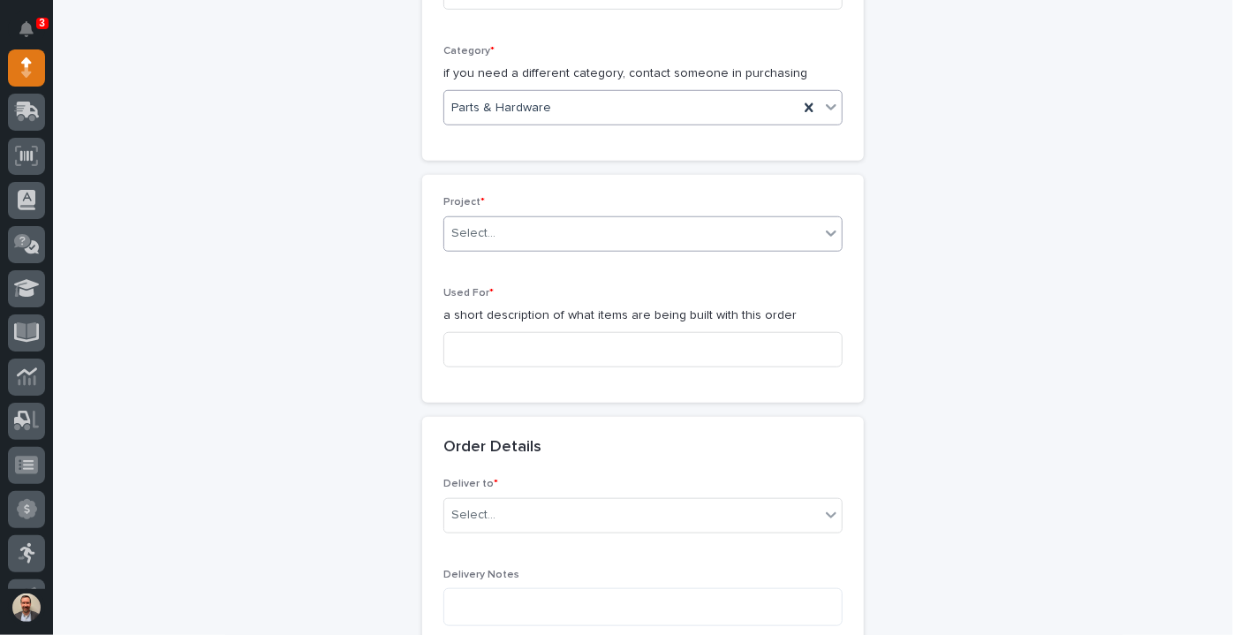
click at [584, 223] on div "Select..." at bounding box center [631, 233] width 375 height 29
type input "*****"
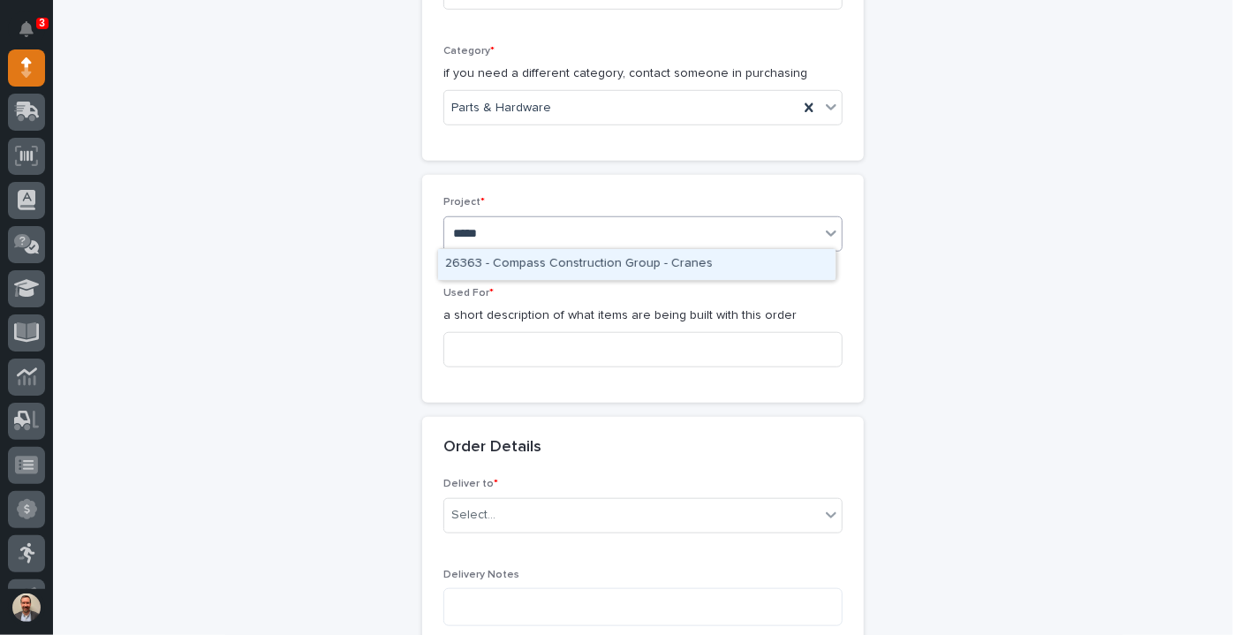
click at [568, 253] on div "26363 - Compass Construction Group - Cranes" at bounding box center [636, 264] width 397 height 31
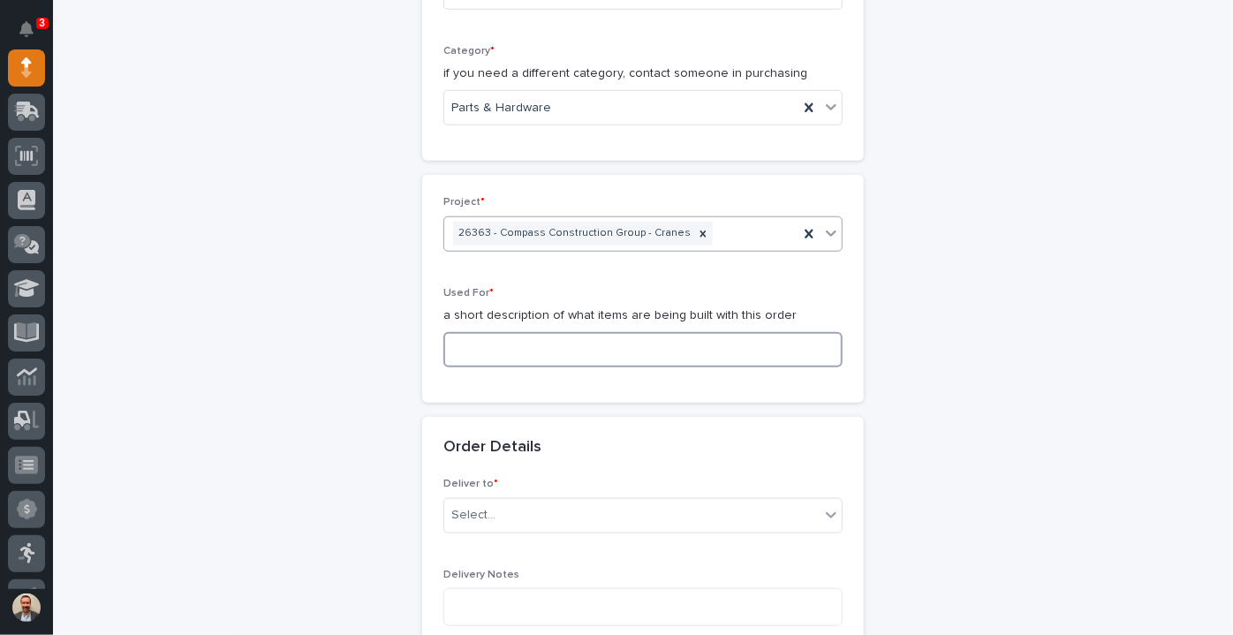
click at [567, 342] on input at bounding box center [642, 349] width 399 height 35
type input "Parts & hardware"
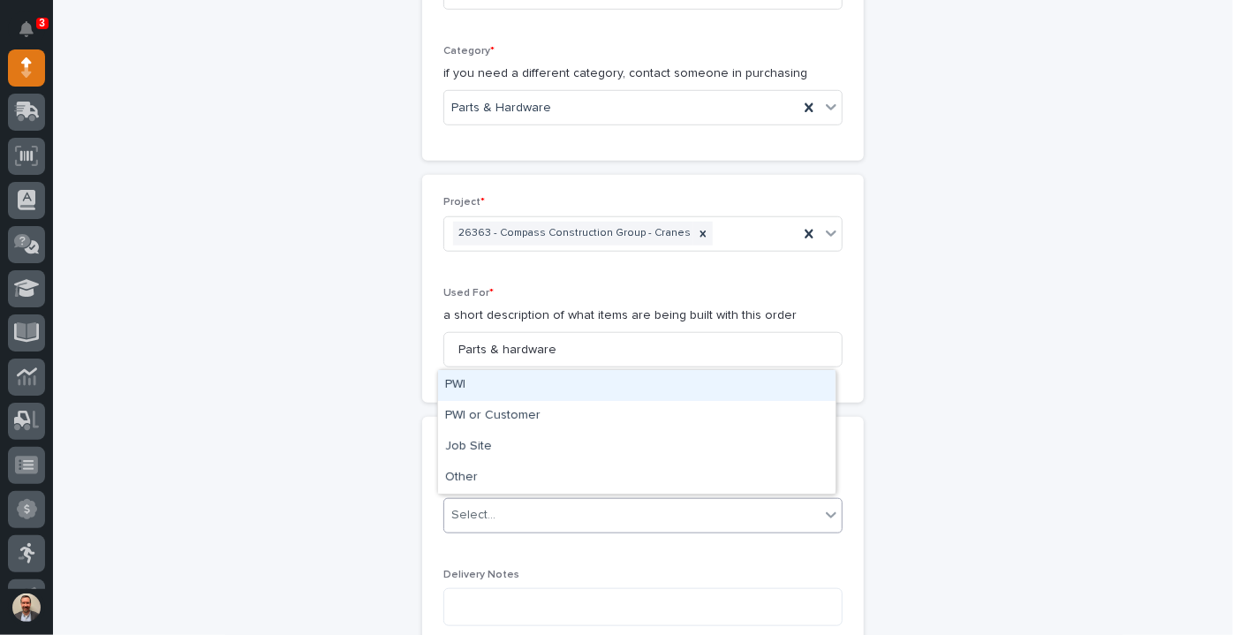
click at [570, 508] on div "Select..." at bounding box center [631, 515] width 375 height 29
click at [524, 394] on div "PWI" at bounding box center [636, 385] width 397 height 31
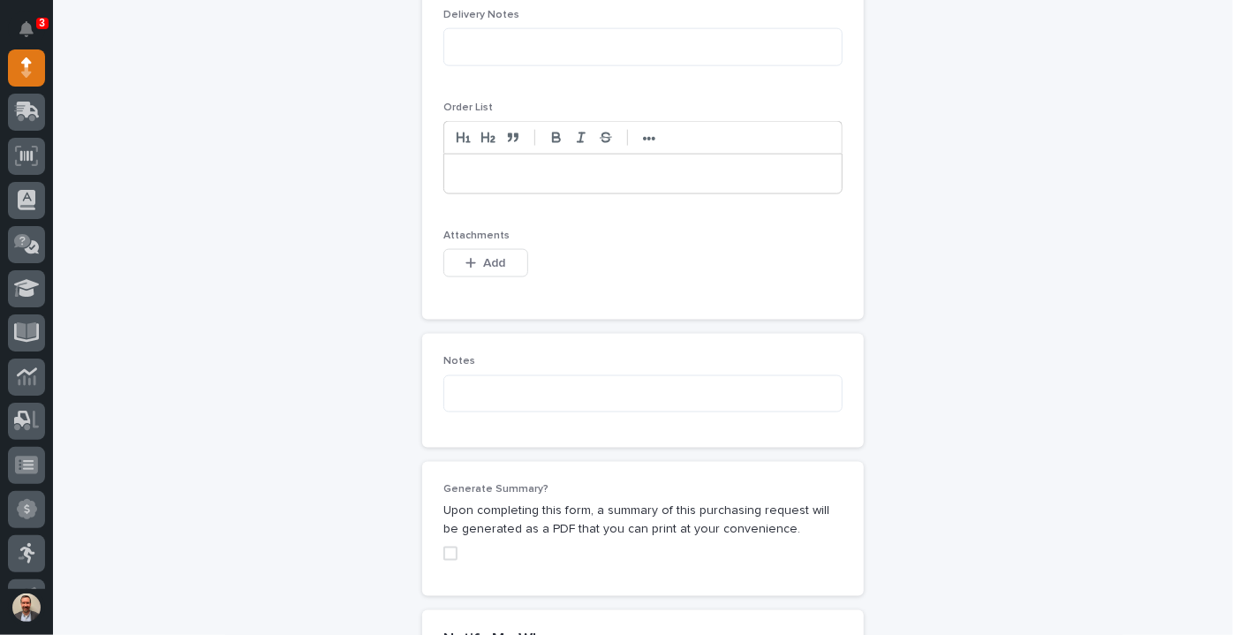
scroll to position [1204, 0]
click at [449, 549] on span at bounding box center [450, 552] width 14 height 14
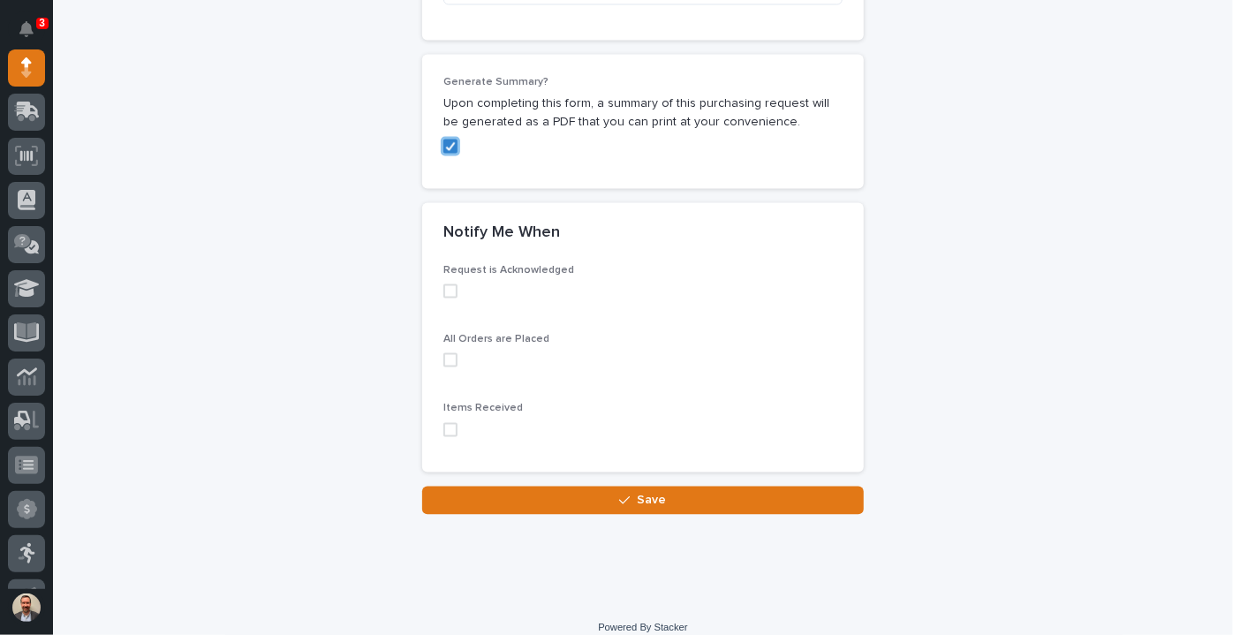
scroll to position [1623, 0]
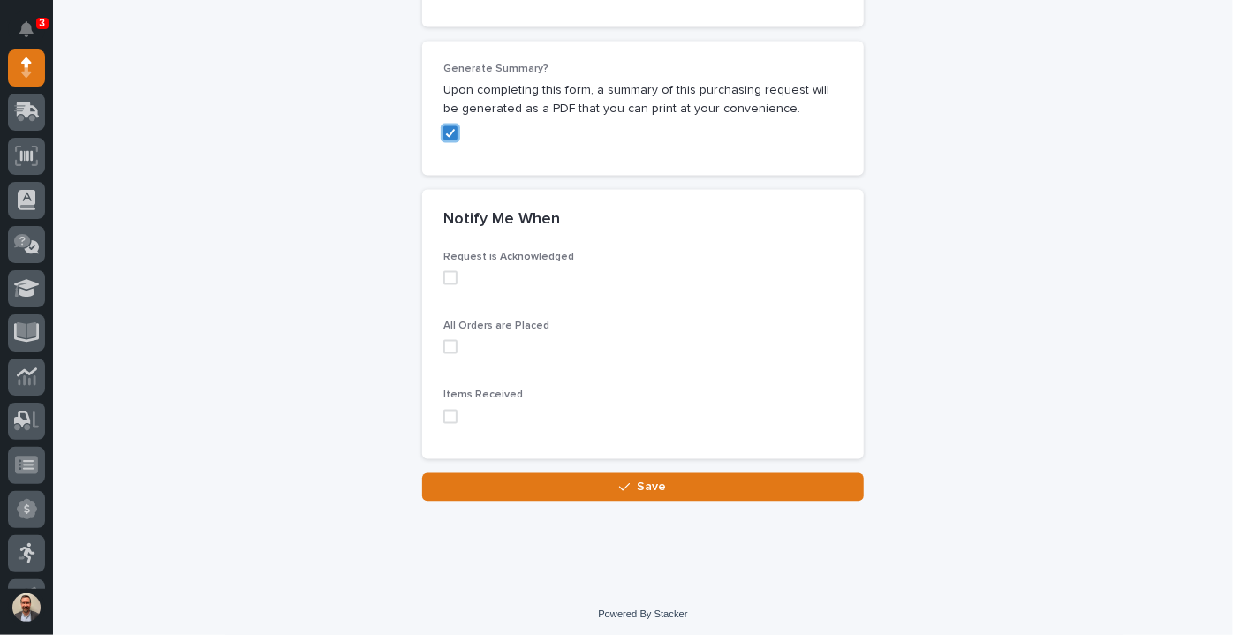
click at [447, 271] on span at bounding box center [450, 278] width 14 height 14
click at [445, 348] on span at bounding box center [450, 347] width 14 height 14
click at [447, 419] on div "Items Received" at bounding box center [642, 414] width 399 height 48
click at [446, 410] on span at bounding box center [450, 417] width 14 height 14
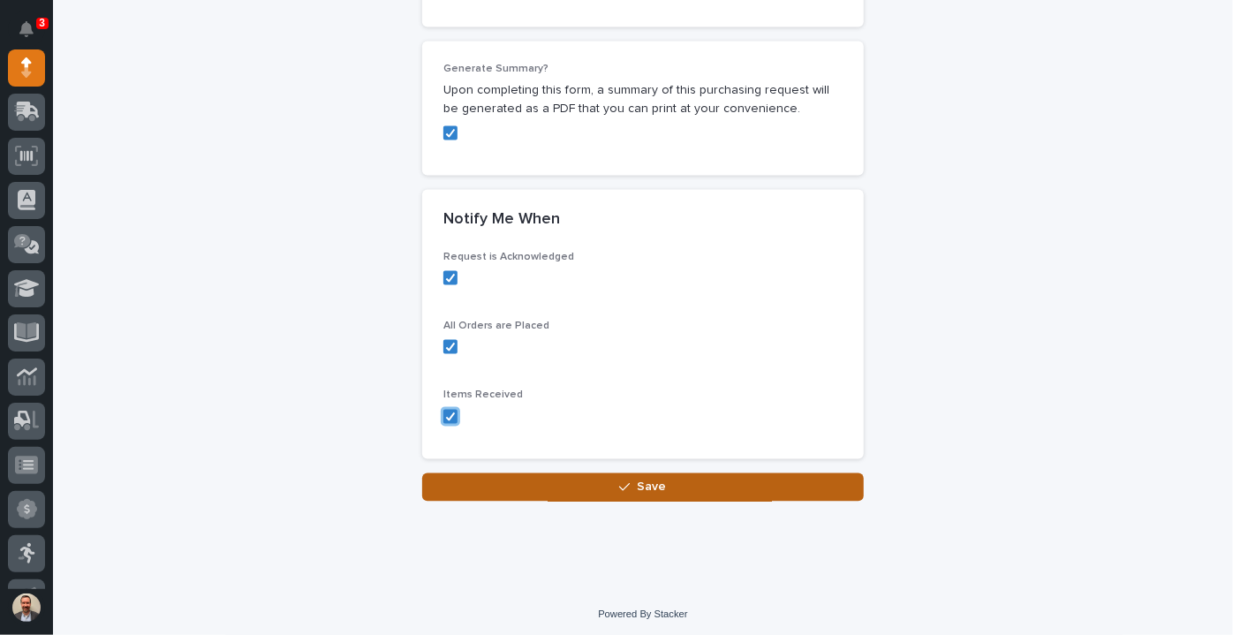
click at [651, 484] on span "Save" at bounding box center [652, 487] width 29 height 12
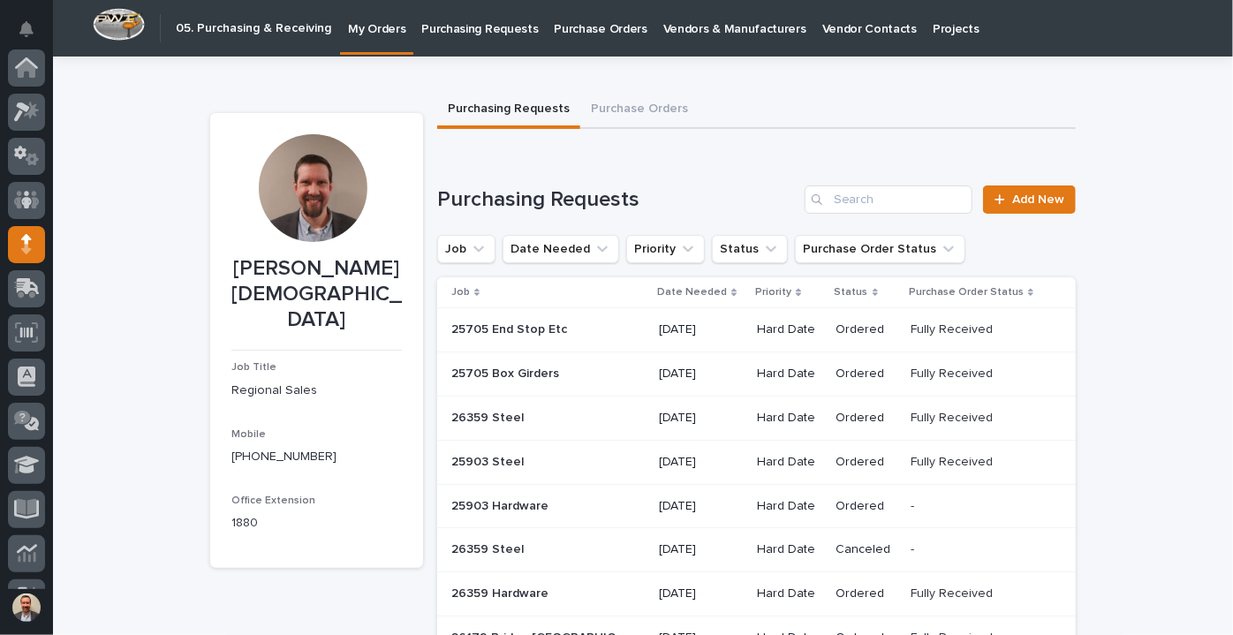
scroll to position [177, 0]
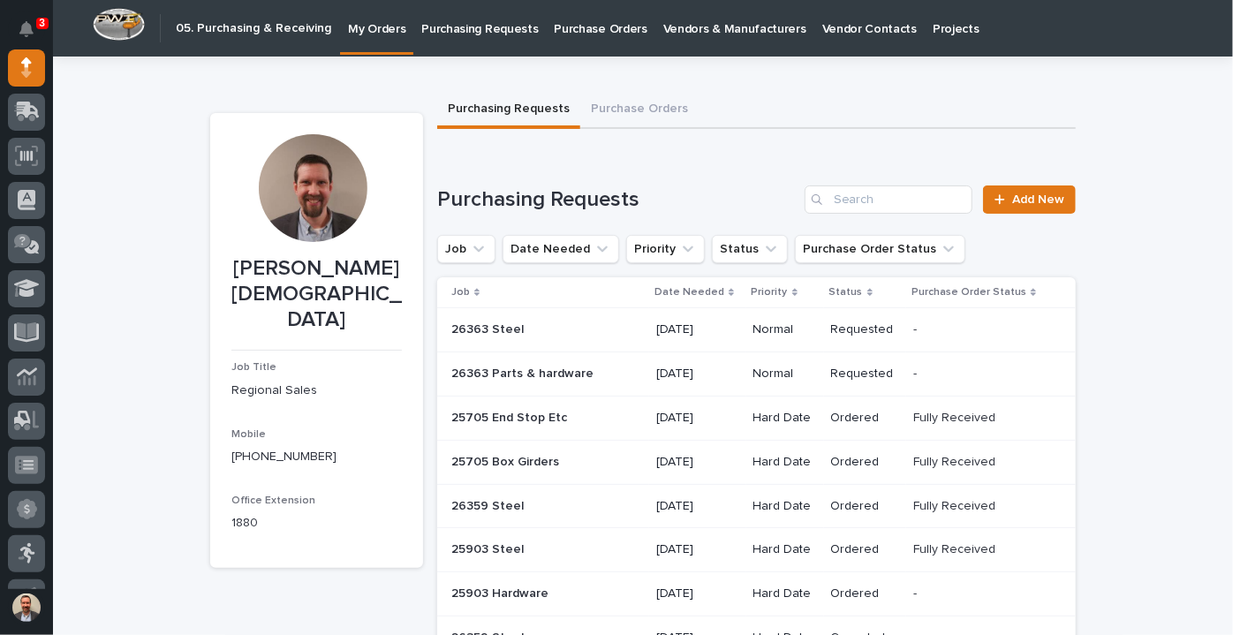
click at [579, 456] on p at bounding box center [539, 462] width 177 height 15
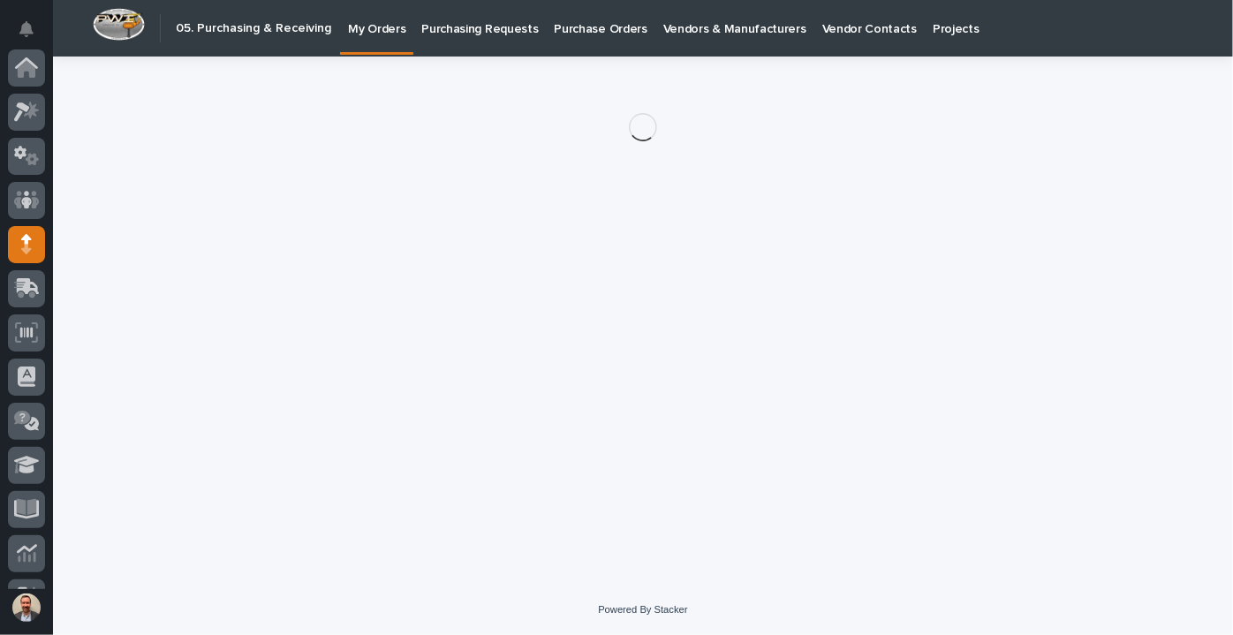
scroll to position [177, 0]
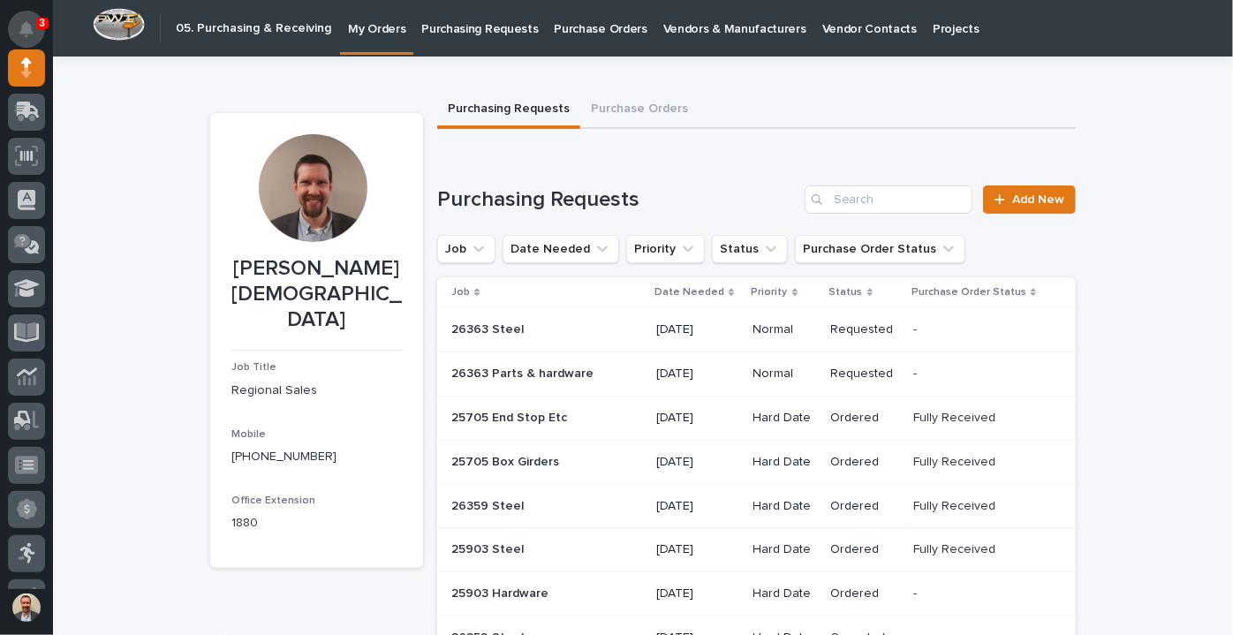
click at [24, 16] on button "Notifications" at bounding box center [26, 29] width 37 height 37
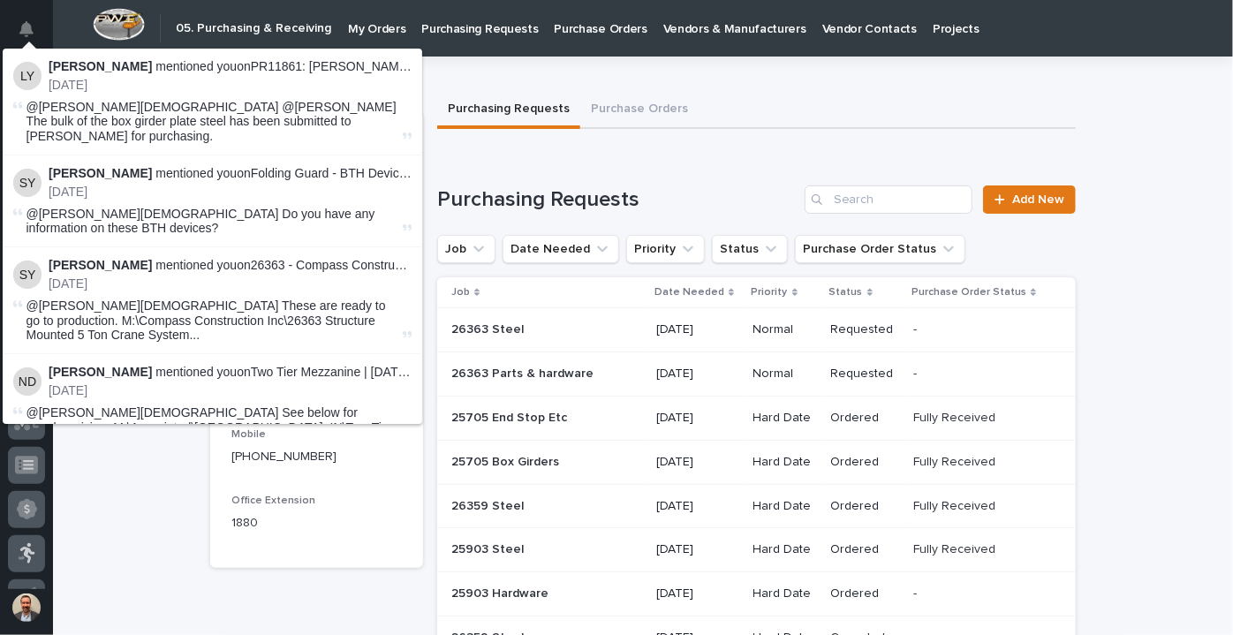
click at [230, 207] on div "@[PERSON_NAME][DEMOGRAPHIC_DATA] Do you have any information on these BTH devic…" at bounding box center [212, 222] width 373 height 30
click at [202, 185] on p "[DATE]" at bounding box center [230, 192] width 363 height 15
click at [173, 155] on li "[PERSON_NAME] mentioned you on Folding Guard - BTH Devices : [DATE] @[PERSON_NA…" at bounding box center [213, 201] width 420 height 92
click at [177, 166] on p "[PERSON_NAME] mentioned you on Folding Guard - BTH Devices :" at bounding box center [230, 173] width 363 height 15
click at [181, 166] on p "[PERSON_NAME] mentioned you on Folding Guard - BTH Devices :" at bounding box center [230, 173] width 363 height 15
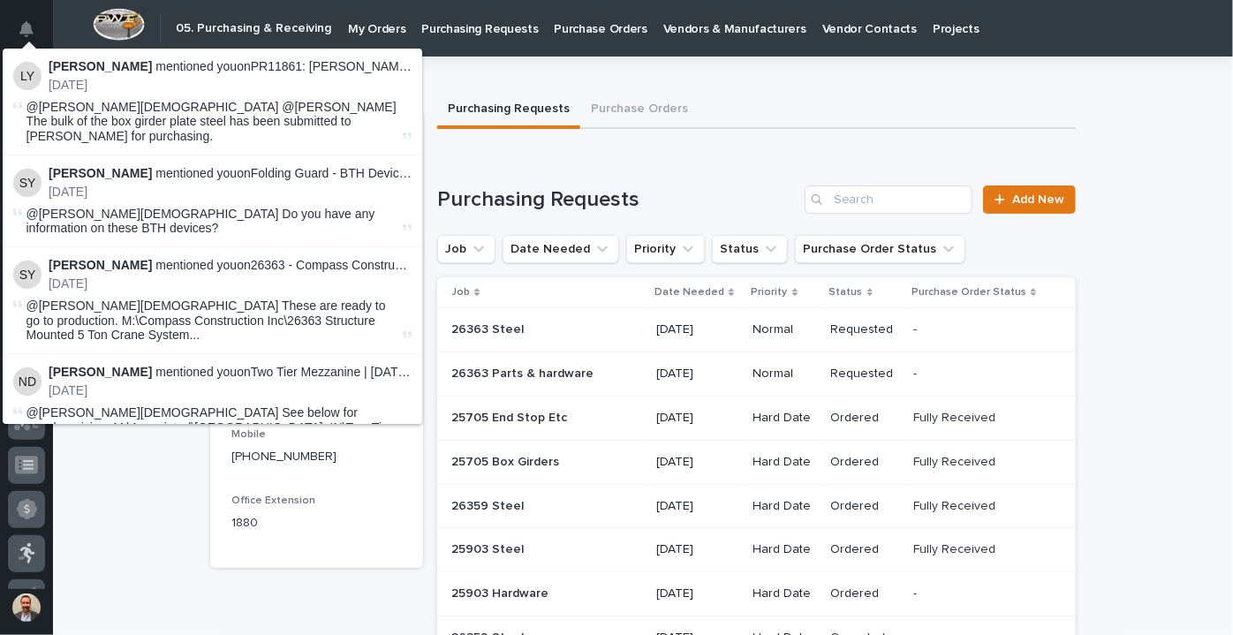
drag, startPoint x: 31, startPoint y: 164, endPoint x: 50, endPoint y: 151, distance: 23.5
click at [31, 169] on img at bounding box center [27, 183] width 28 height 28
